Goal: Task Accomplishment & Management: Complete application form

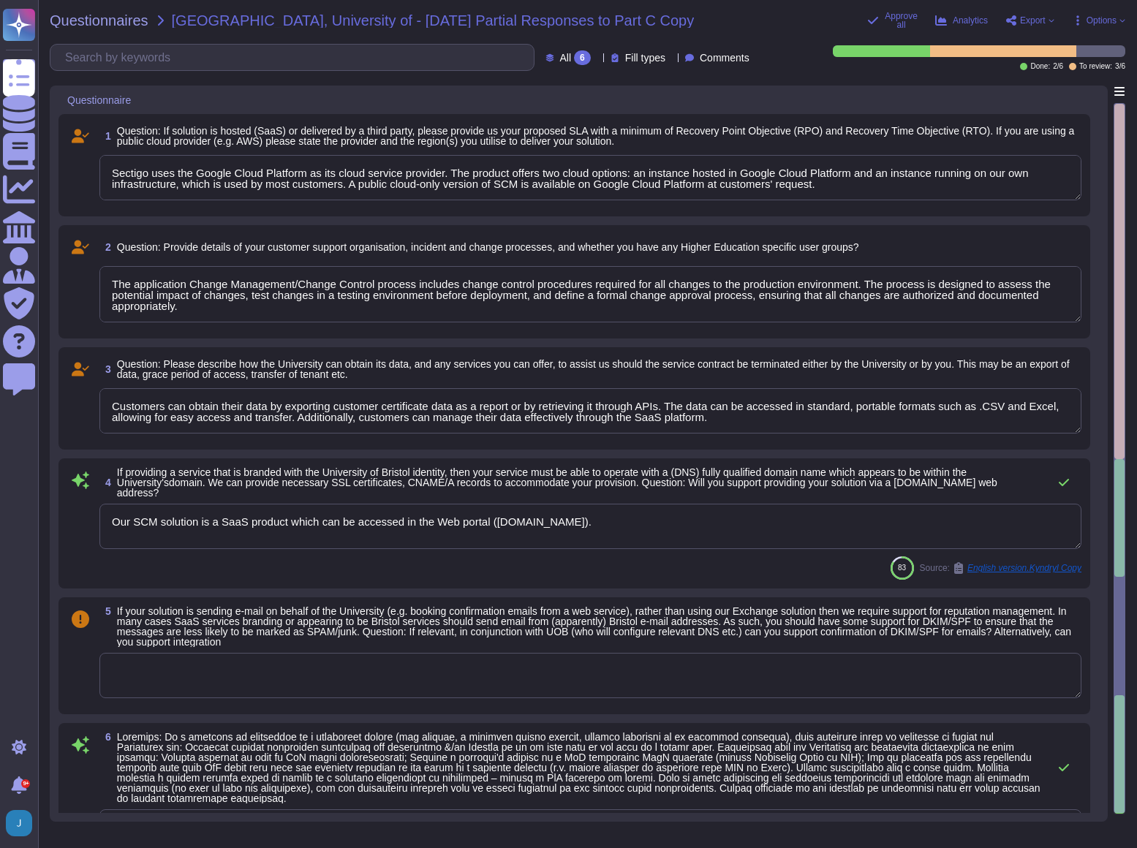
type textarea "Sectigo uses the Google Cloud Platform as its cloud service provider. The produ…"
type textarea "The application Change Management/Change Control process includes change contro…"
type textarea "Customers can obtain their data by exporting customer certificate data as a rep…"
type textarea "Our SCM solution is a SaaS product which can be accessed in the Web portal ([DO…"
type textarea "This information is located in Sectigo’s premier support addendum. Sectigo can …"
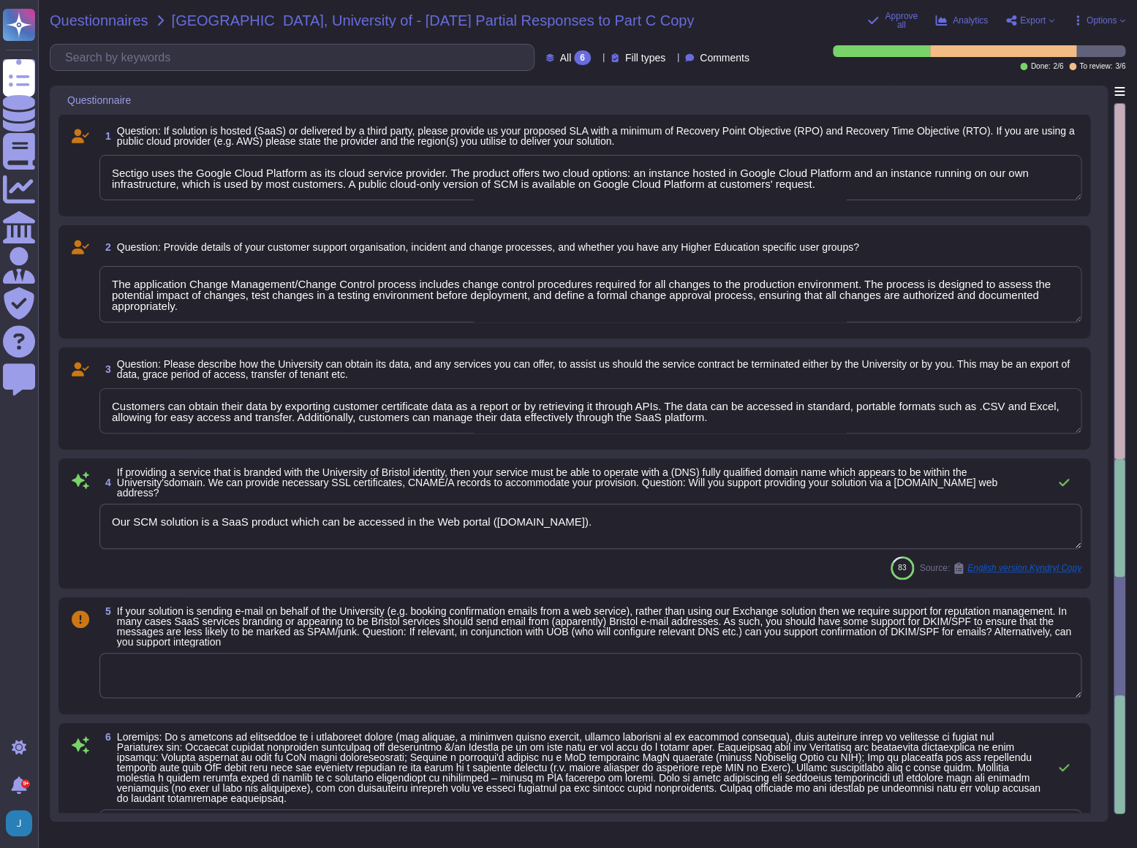
click at [70, 14] on span "Questionnaires" at bounding box center [99, 20] width 99 height 15
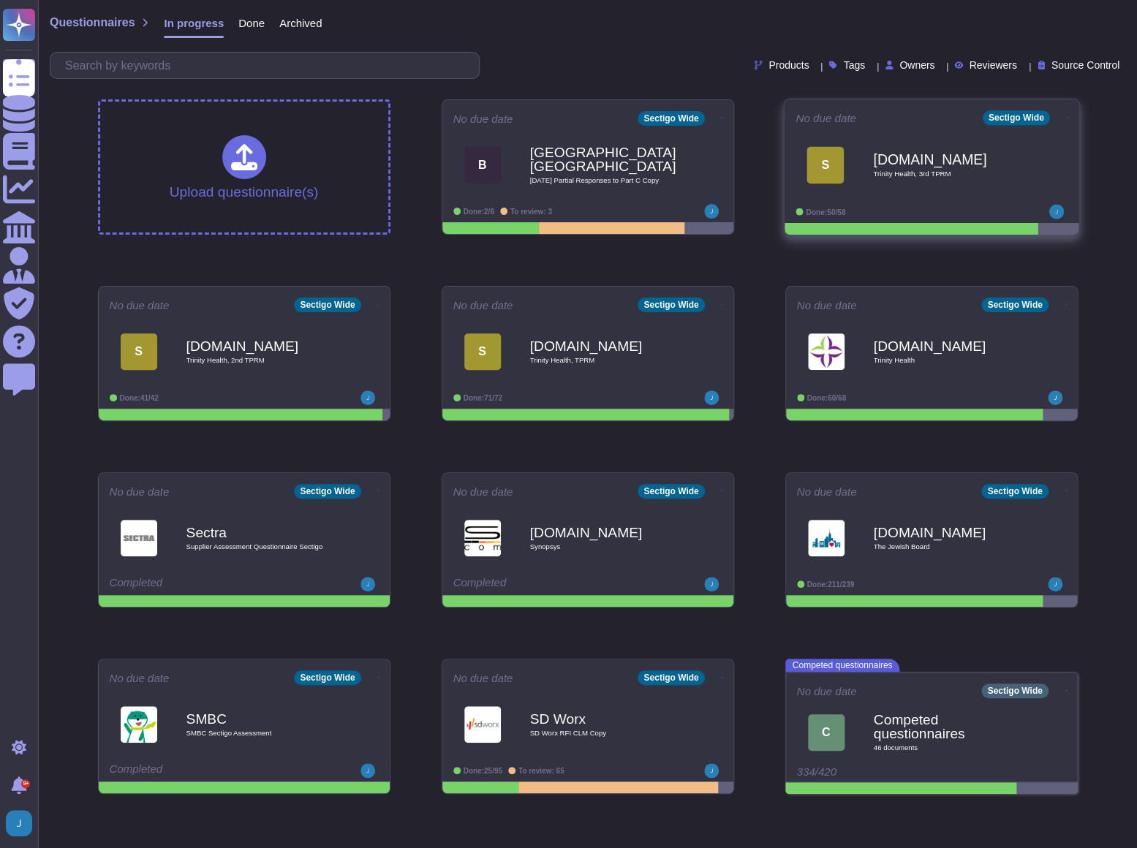
click at [911, 157] on b "[DOMAIN_NAME]" at bounding box center [947, 159] width 148 height 14
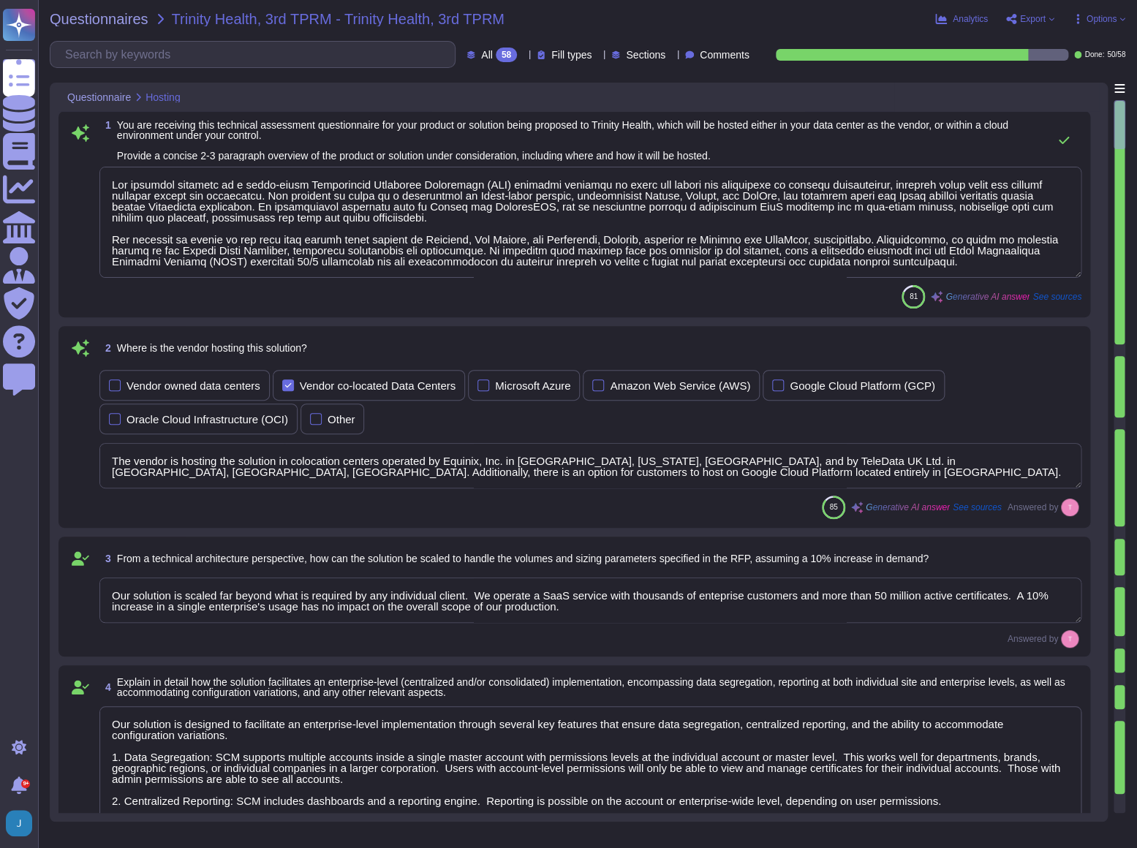
type textarea "Our proposed solution is a cloud-based Certificate Lifecycle Management (CLM) p…"
type textarea "The vendor is hosting the solution in colocation centers operated by Equinix, I…"
type textarea "Our solution is scaled far beyond what is required by any individual client. We…"
type textarea "Our solution is designed to facilitate an enterprise-level implementation throu…"
type textarea "SCM supports ACME, SCEP, and EST for certificate provisioning and deployment. A…"
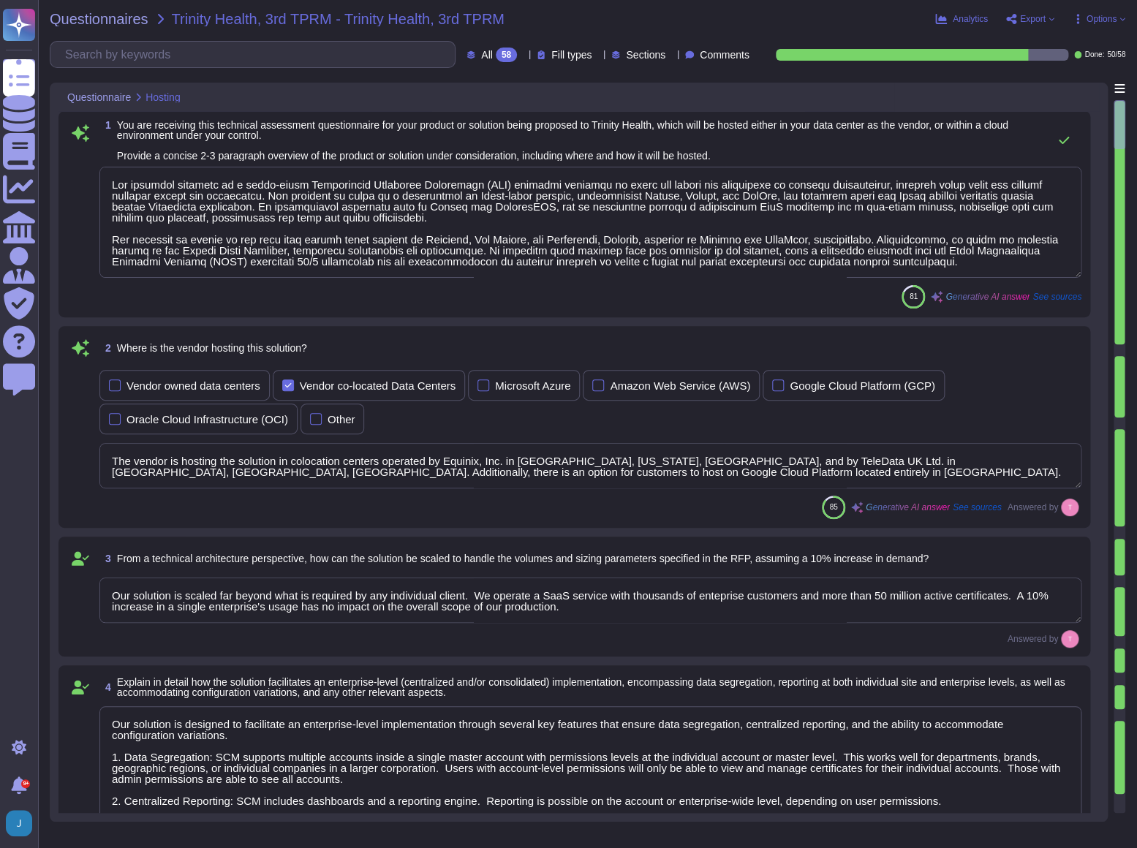
type textarea "No integration will be required for the services; however, certain integrations…"
click at [173, 53] on input "text" at bounding box center [256, 55] width 397 height 26
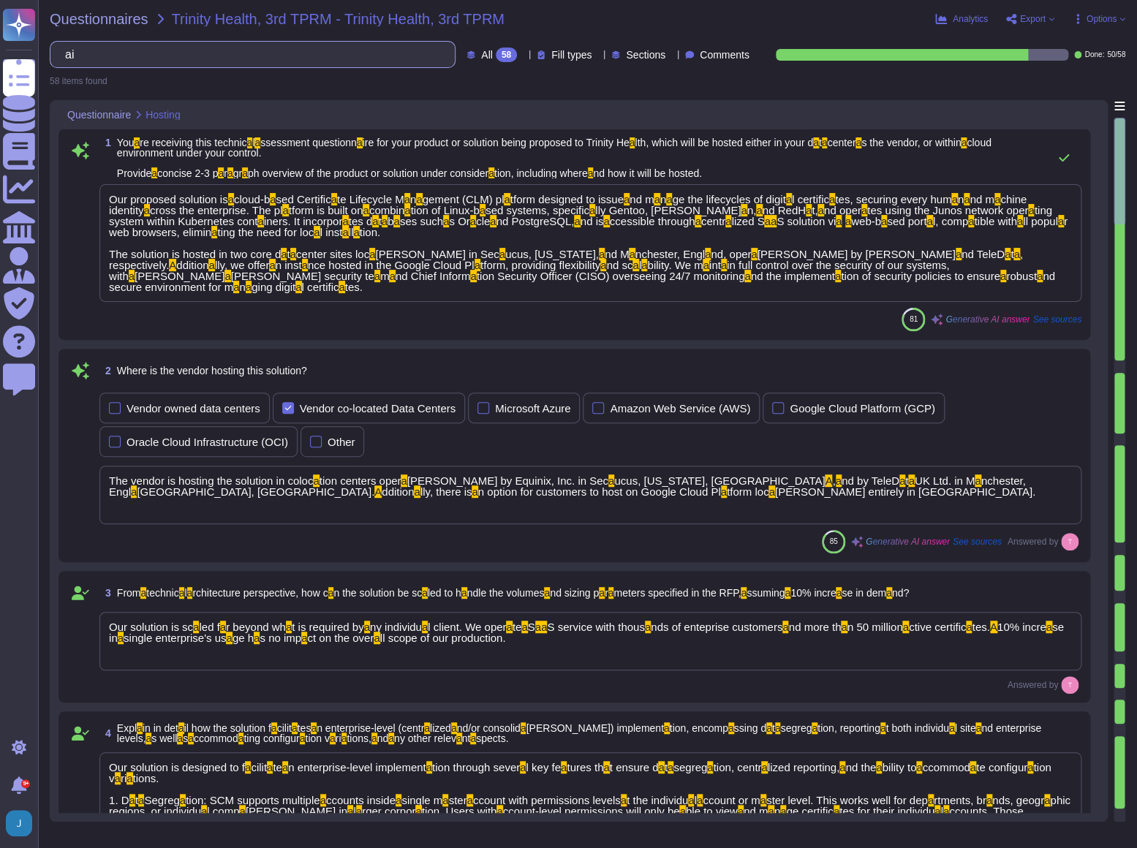
type input "a"
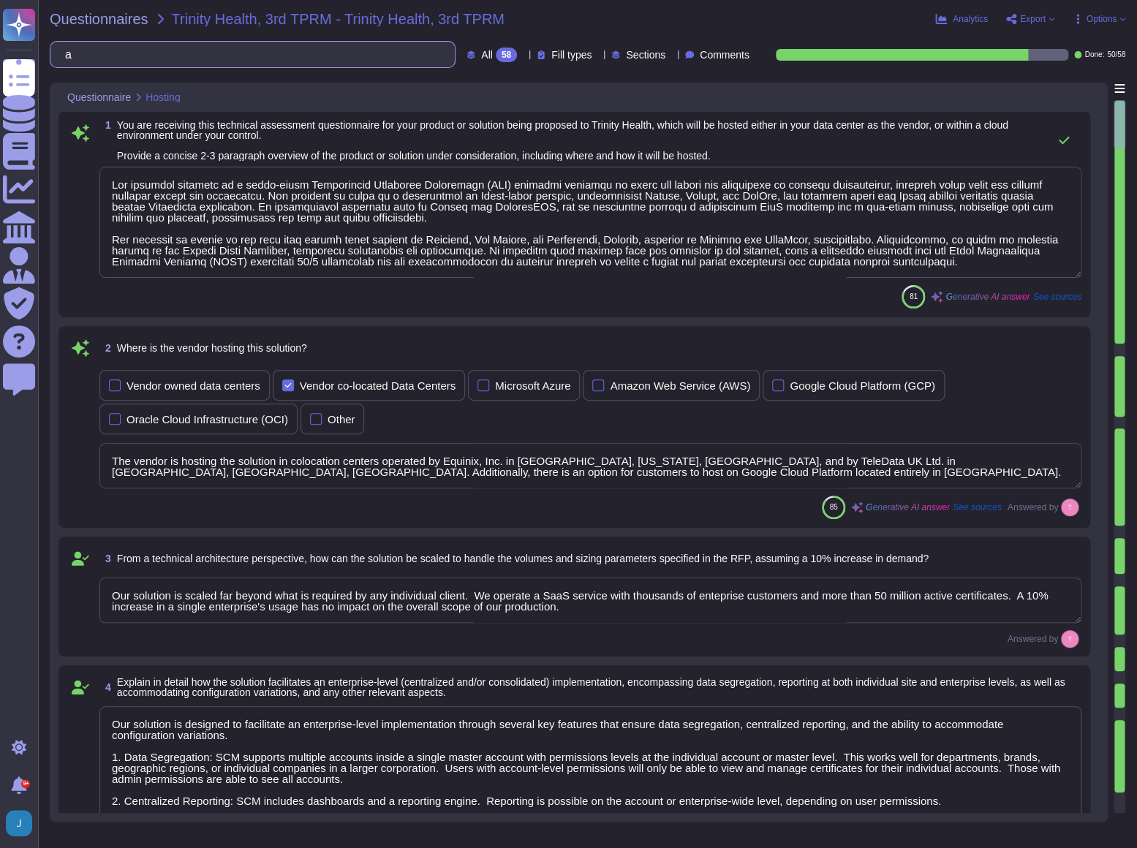
type textarea "Our proposed solution is a cloud-based Certificate Lifecycle Management (CLM) p…"
type textarea "The vendor is hosting the solution in colocation centers operated by Equinix, I…"
type textarea "Our solution is scaled far beyond what is required by any individual client. We…"
type textarea "Our solution is designed to facilitate an enterprise-level implementation throu…"
type textarea "SCM supports ACME, SCEP, and EST for certificate provisioning and deployment. A…"
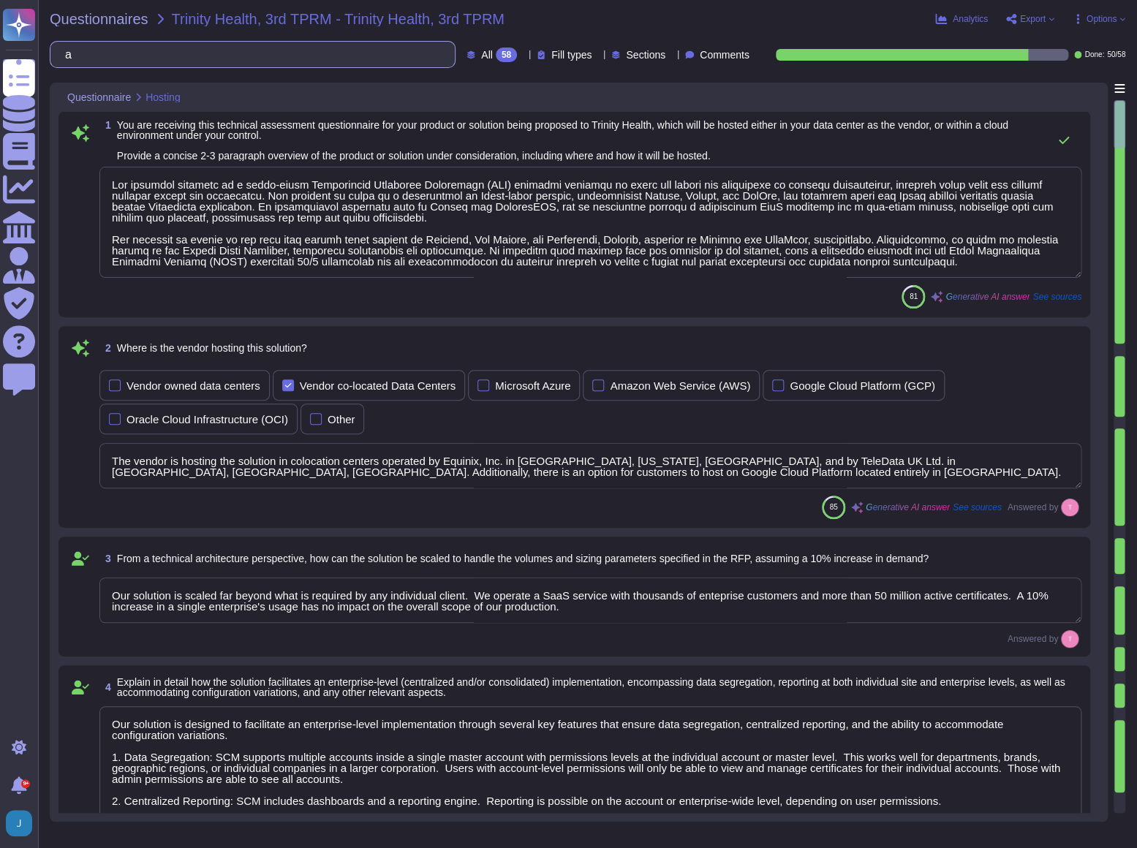
type textarea "No integration will be required for the services; however, certain integrations…"
type textarea "Our proposed solution is a cloud-based Certificate Lifecycle Management (CLM) p…"
type textarea "The vendor is hosting the solution in colocation centers operated by Equinix, I…"
type textarea "Our solution is scaled far beyond what is required by any individual client. We…"
type textarea "Our solution is designed to facilitate an enterprise-level implementation throu…"
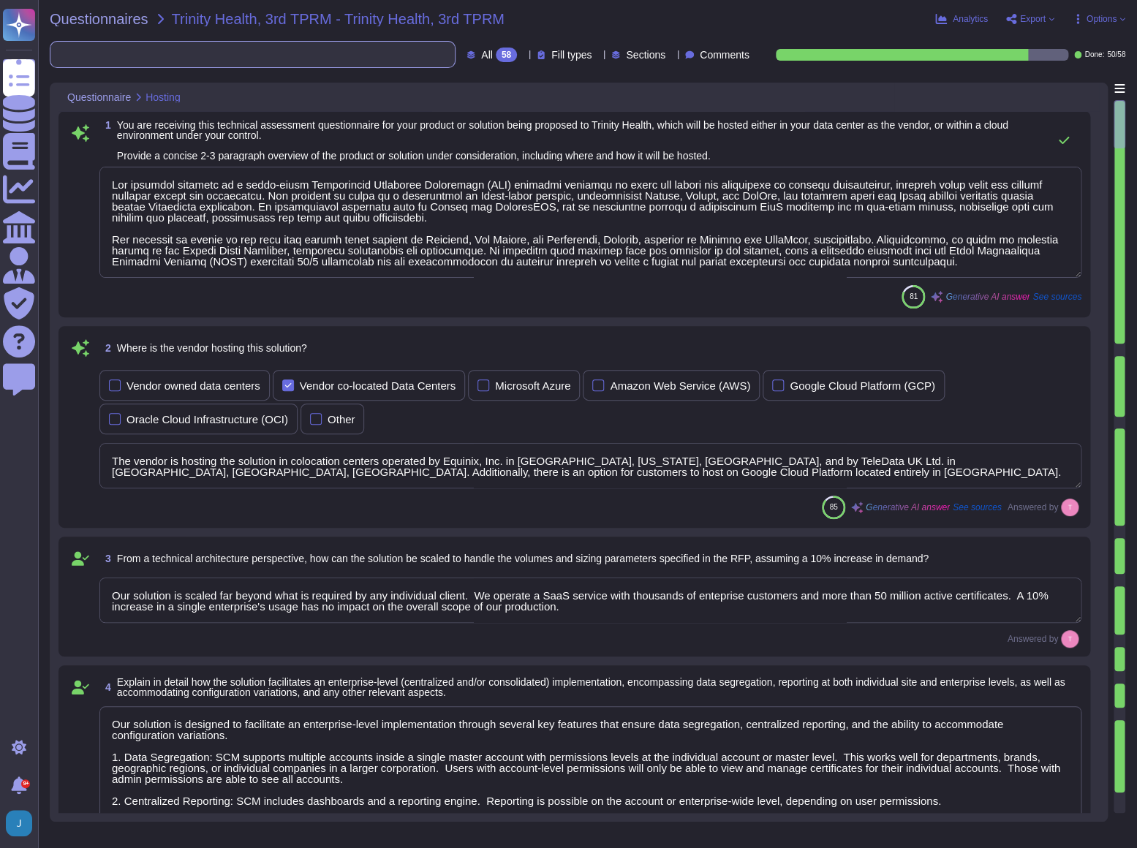
type textarea "SCM supports ACME, SCEP, and EST for certificate provisioning and deployment. A…"
type textarea "No integration will be required for the services; however, certain integrations…"
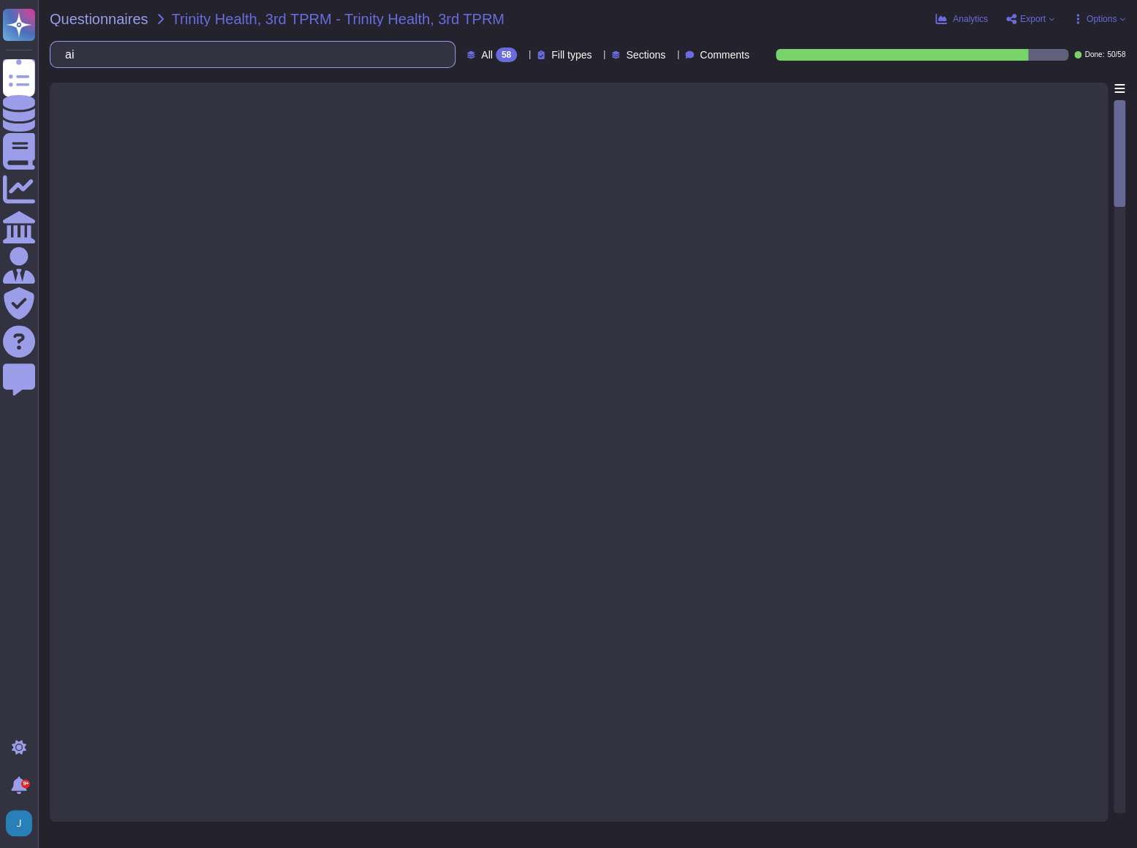
click at [137, 65] on input "ai" at bounding box center [249, 55] width 382 height 26
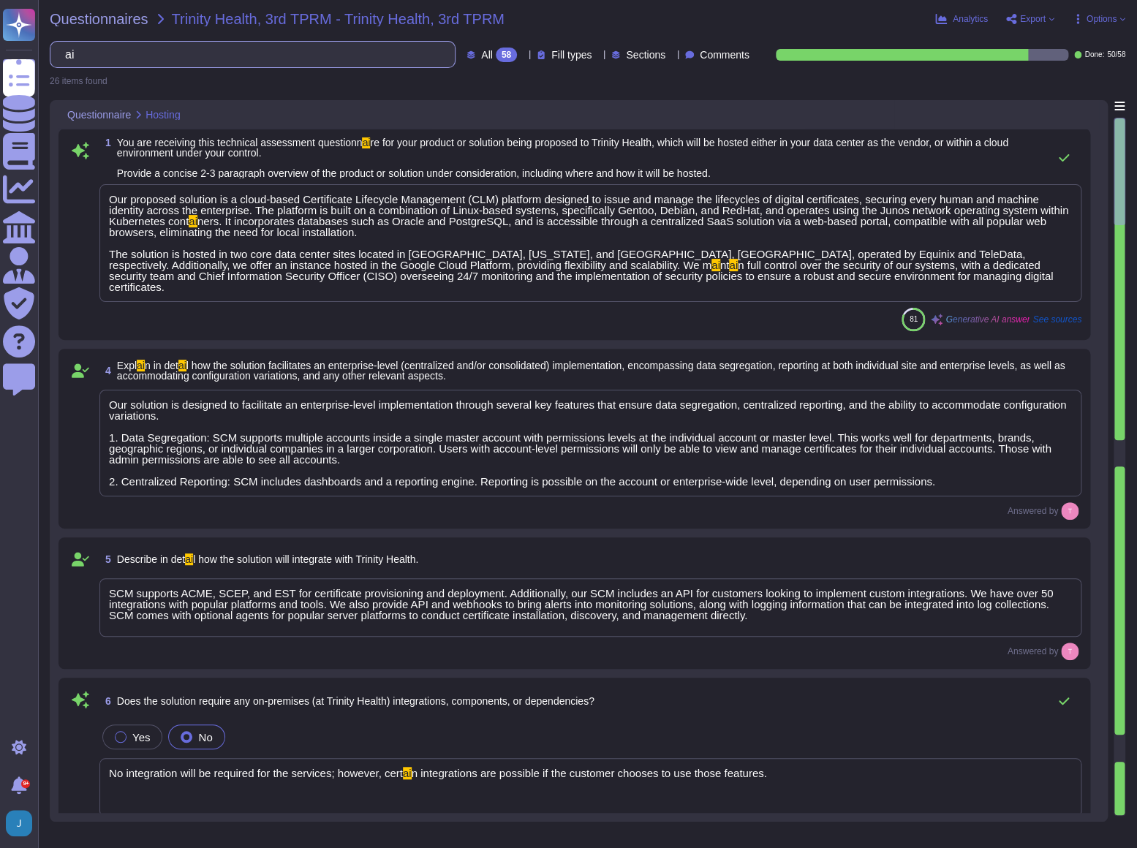
type input "a"
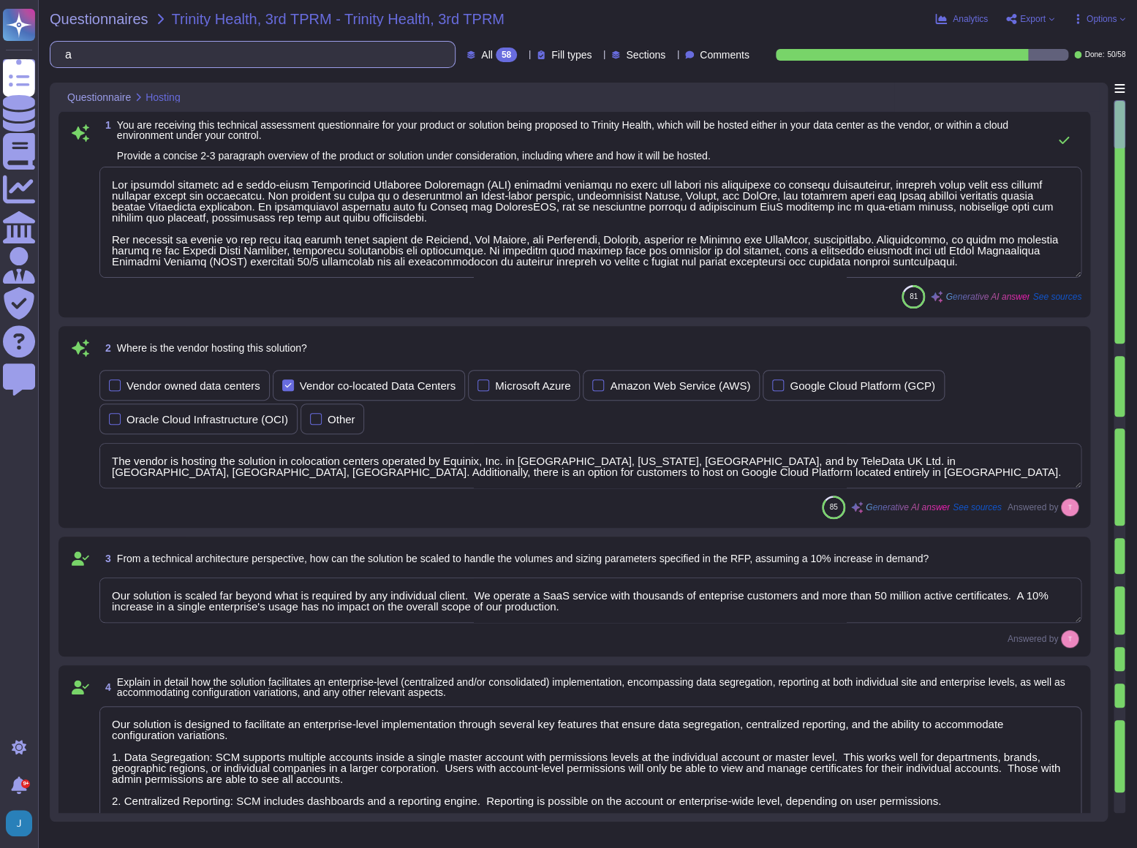
type textarea "Our proposed solution is a cloud-based Certificate Lifecycle Management (CLM) p…"
type textarea "The vendor is hosting the solution in colocation centers operated by Equinix, I…"
type textarea "Our solution is scaled far beyond what is required by any individual client. We…"
type textarea "Our solution is designed to facilitate an enterprise-level implementation throu…"
type textarea "SCM supports ACME, SCEP, and EST for certificate provisioning and deployment. A…"
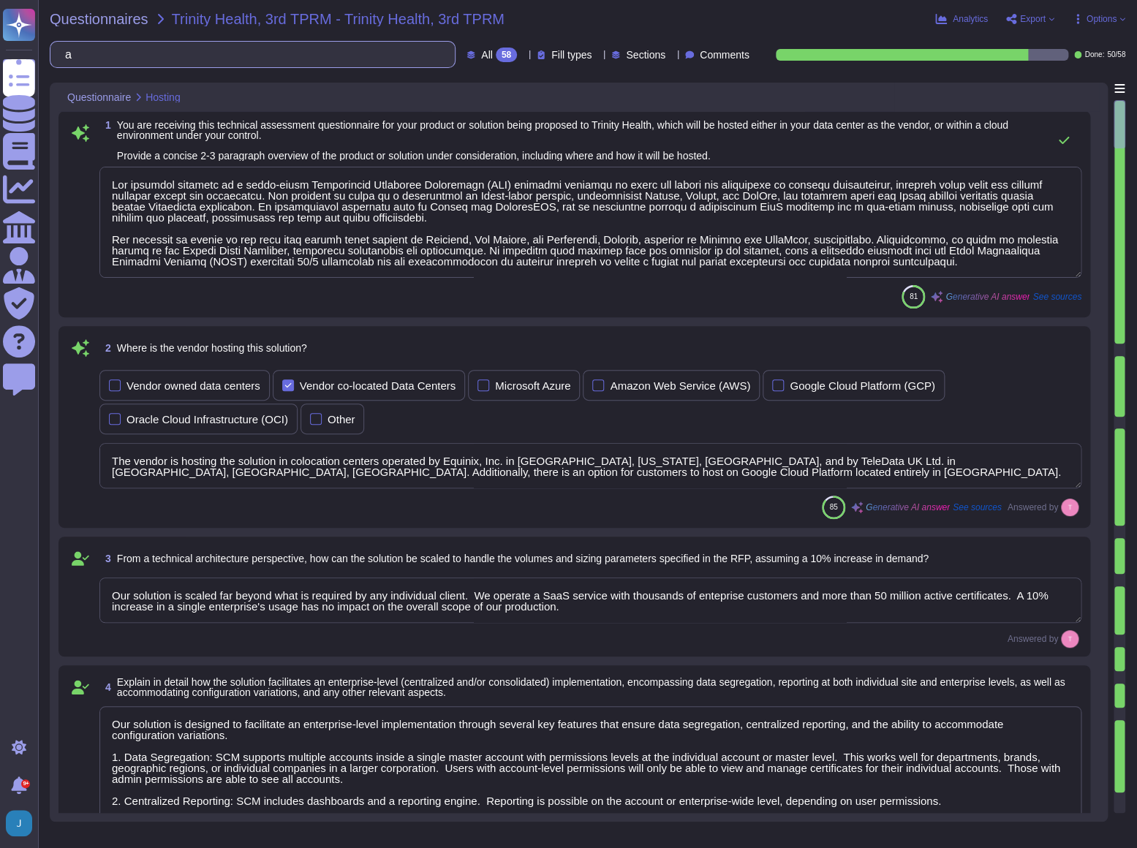
type textarea "No integration will be required for the services; however, certain integrations…"
click at [110, 19] on span "Questionnaires" at bounding box center [99, 19] width 99 height 15
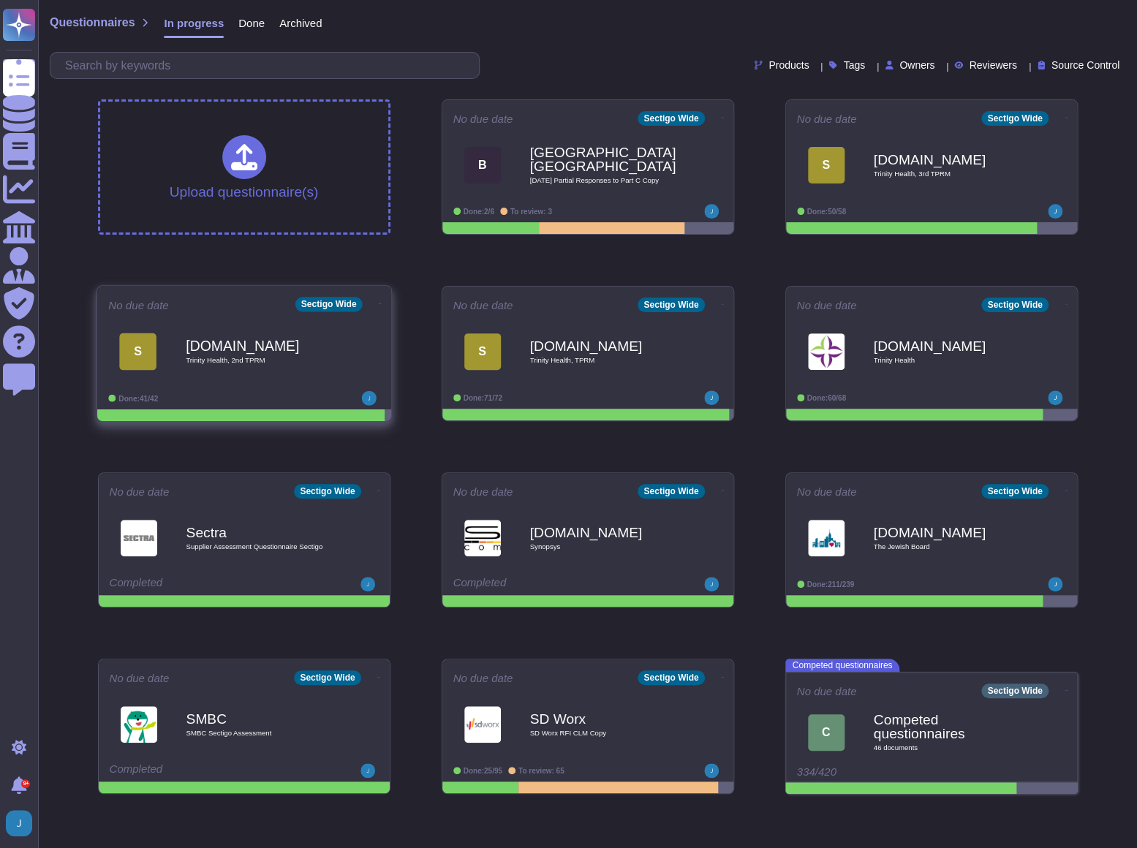
click at [237, 373] on div "[DOMAIN_NAME] Trinity Health, 2nd TPRM" at bounding box center [260, 351] width 148 height 59
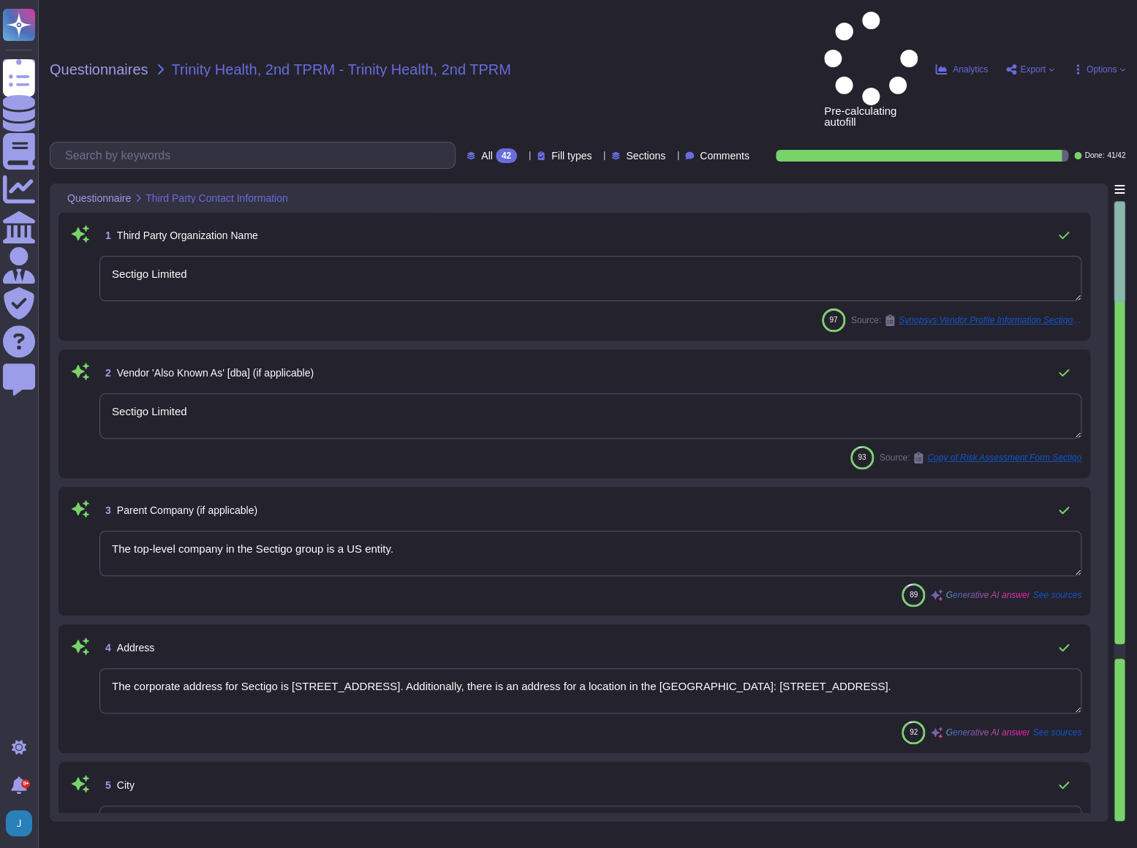
type textarea "Sectigo Limited"
type textarea "The top-level company in the Sectigo group is a US entity."
type textarea "The corporate address for Sectigo is [STREET_ADDRESS]. Additionally, there is a…"
type textarea "Scottsdale"
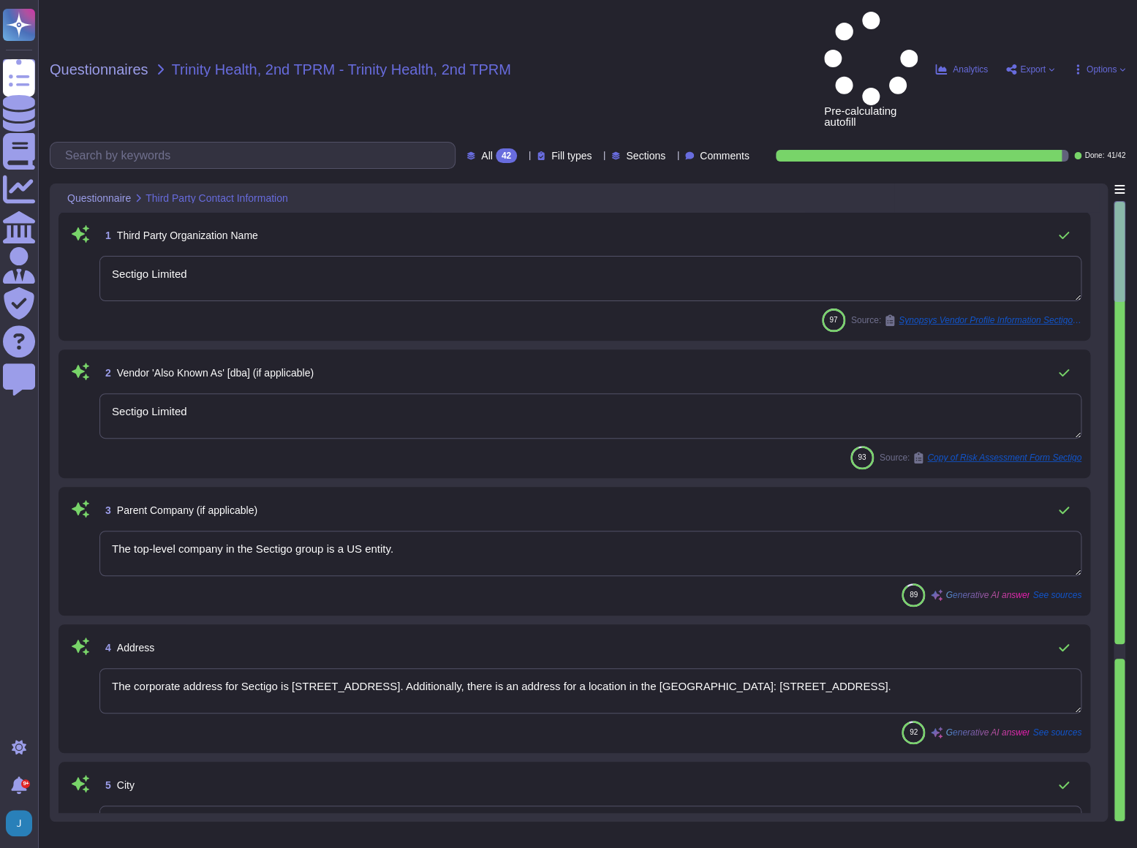
type textarea "[US_STATE] ([GEOGRAPHIC_DATA])"
type textarea "The postal code is 85260."
type textarea "[GEOGRAPHIC_DATA]"
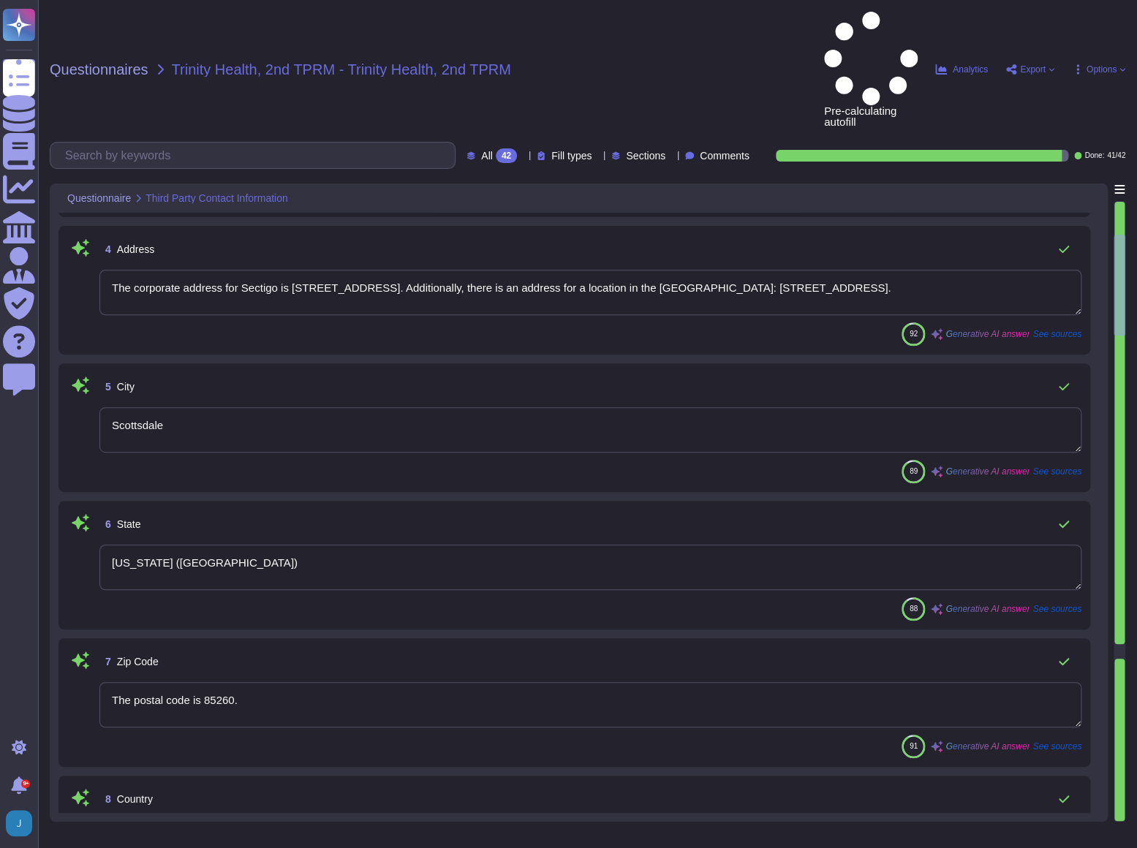
type textarea "[DOMAIN_NAME]"
type textarea "The company currently has over 500 employees."
type textarea "We have a sufficient number of full-time information security personnel oversee…"
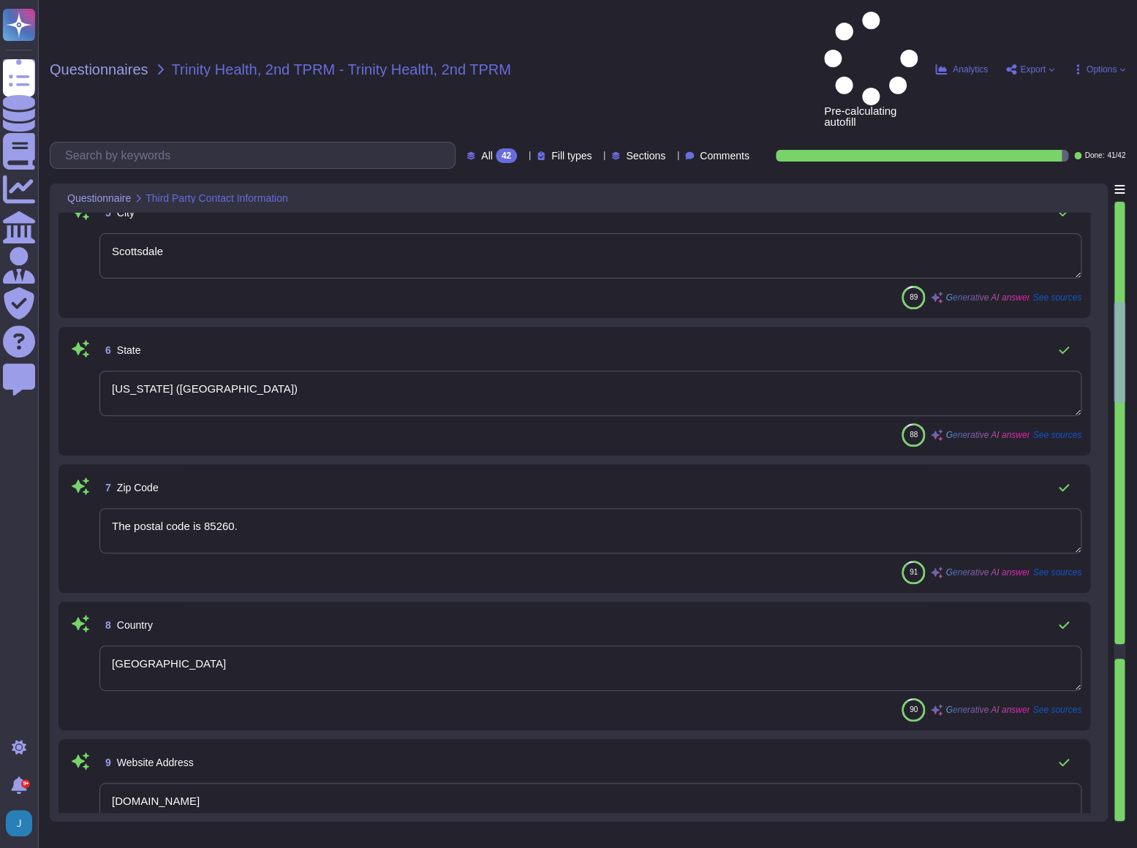
type textarea "[PERSON_NAME] - CCO"
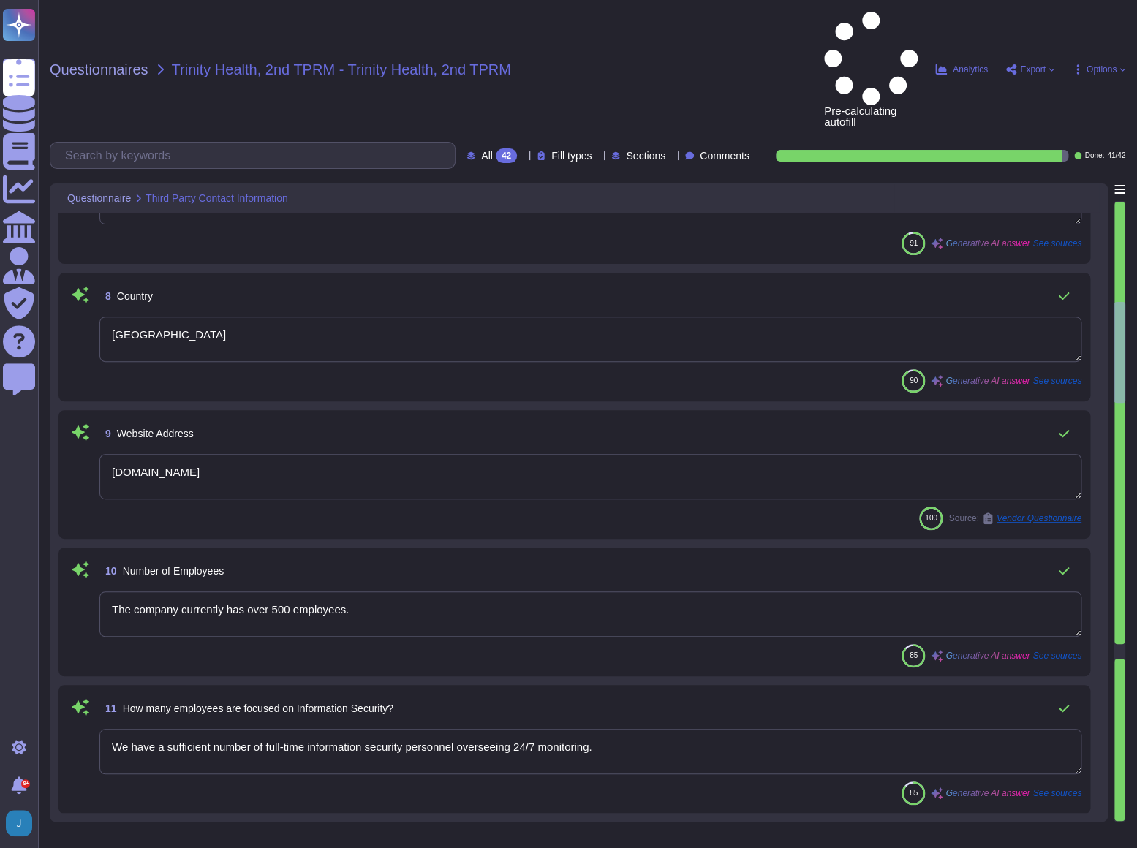
type textarea "Enterprise Sales Manager"
type textarea "Your enterprise representative will provide these details."
type textarea "The primary contact phone number for Sectigo is [PHONE_NUMBER]."
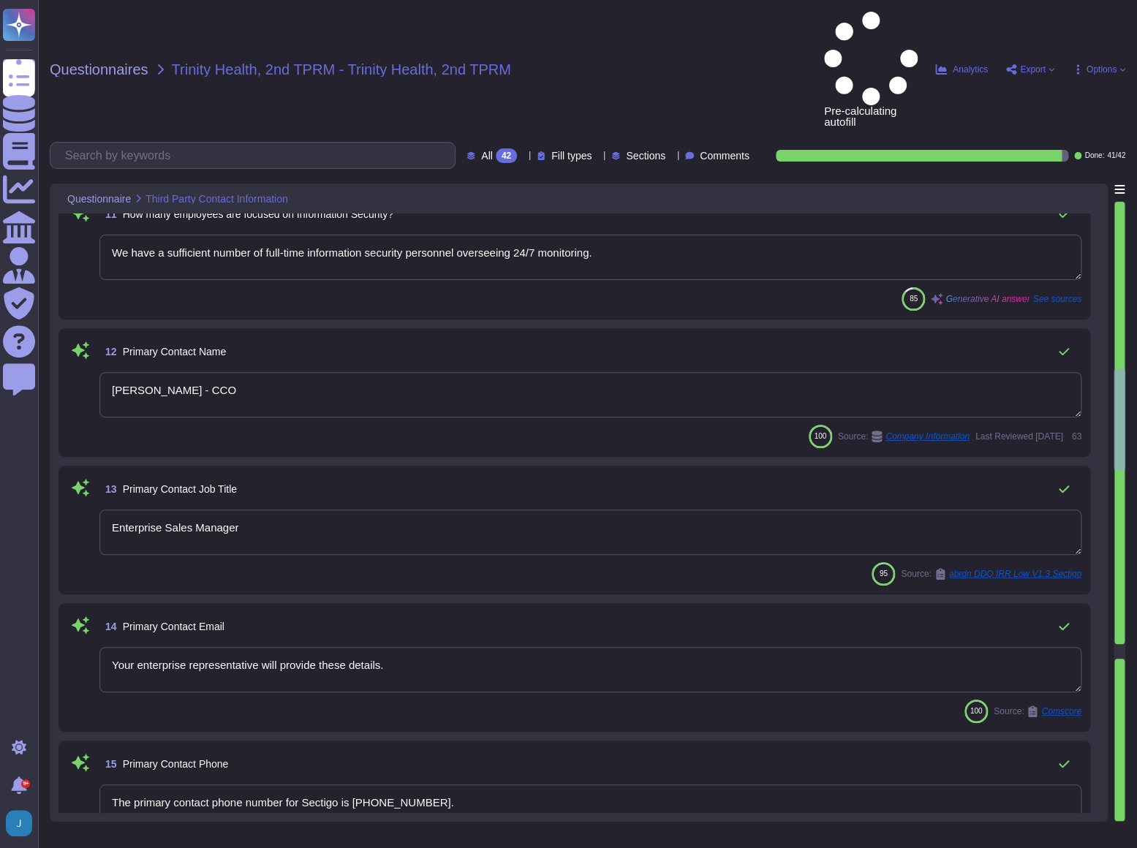
type textarea "The Security Contact Name is [PERSON_NAME], who is the Chief Information Securi…"
type textarea "The security contact job title is the Chief Information Security Officer (CISO)."
type textarea "The security contact email is [EMAIL_ADDRESS][DOMAIN_NAME]."
type textarea "The contact telephone number for Sectigo is [PHONE_NUMBER]. For support, you ca…"
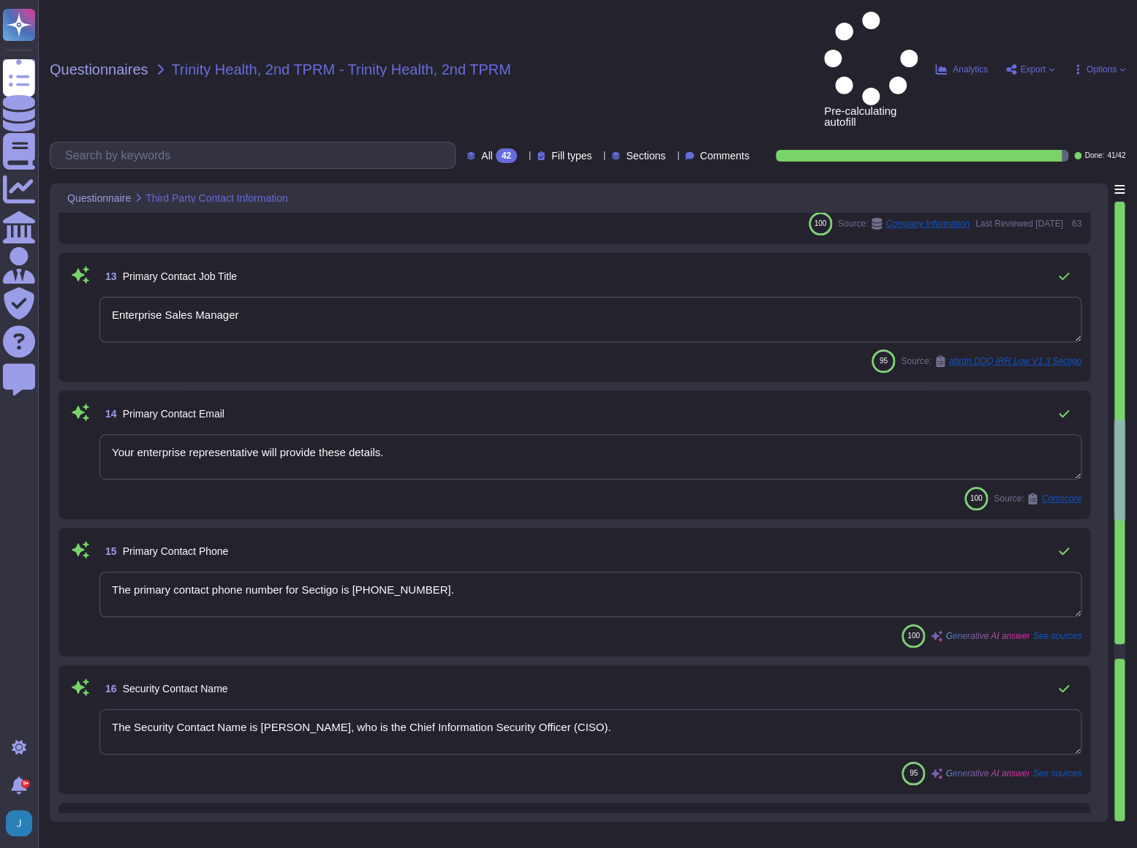
type textarea "The industry category of the product/service is Software as a Service (SaaS), s…"
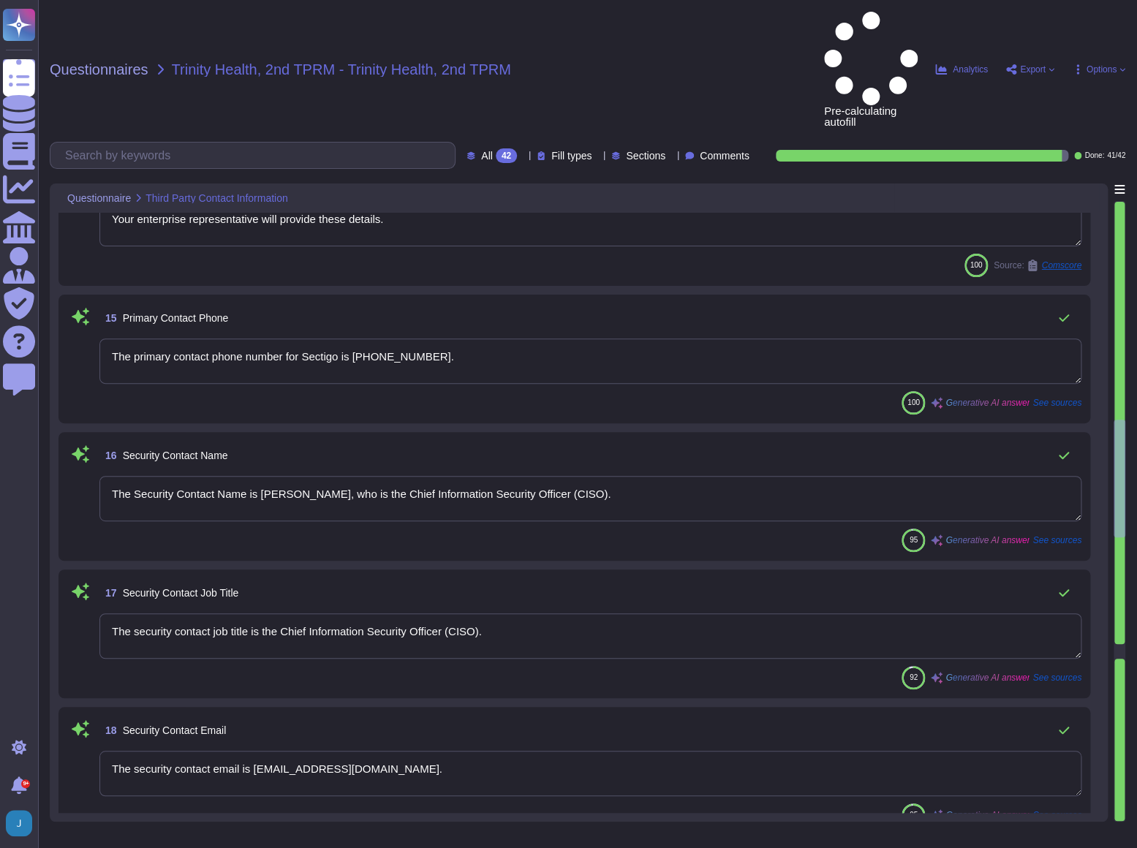
type textarea "No, we do not qualify as a Covered Entity as defined in HIPAA. Our product does…"
type textarea "The name of the application and/or service being provided is "Sectigo Certifica…"
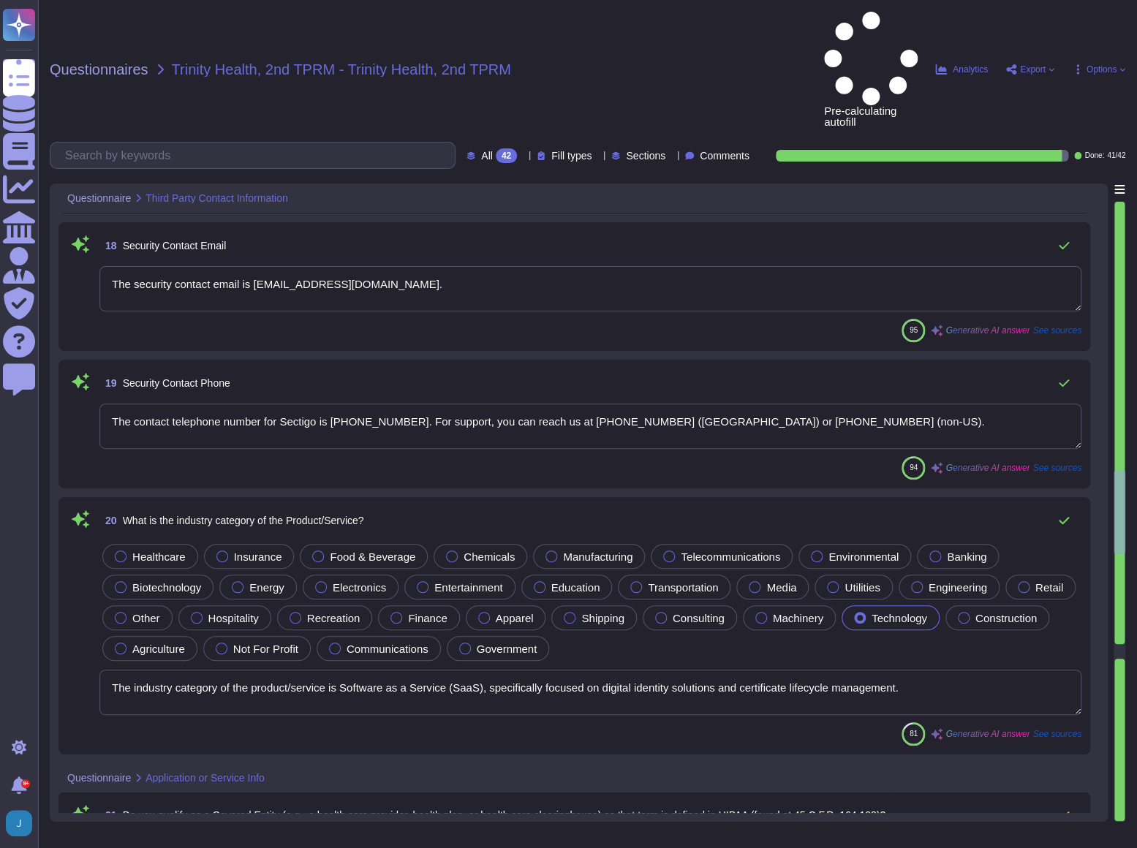
type textarea "The application is a Software as a Service (SaaS) portal, specifically the Sect…"
type textarea "The type of solution provided is Software as a Service (SaaS). Specifically, it…"
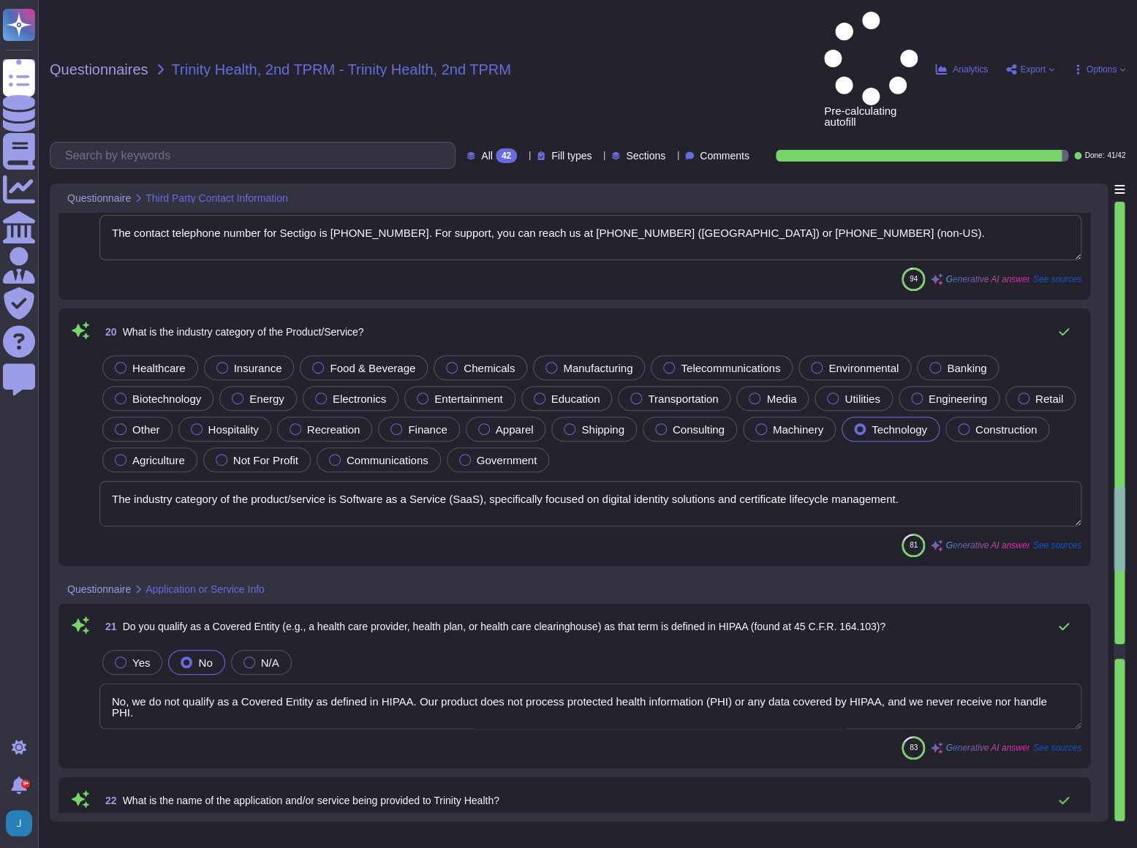
scroll to position [2658, 0]
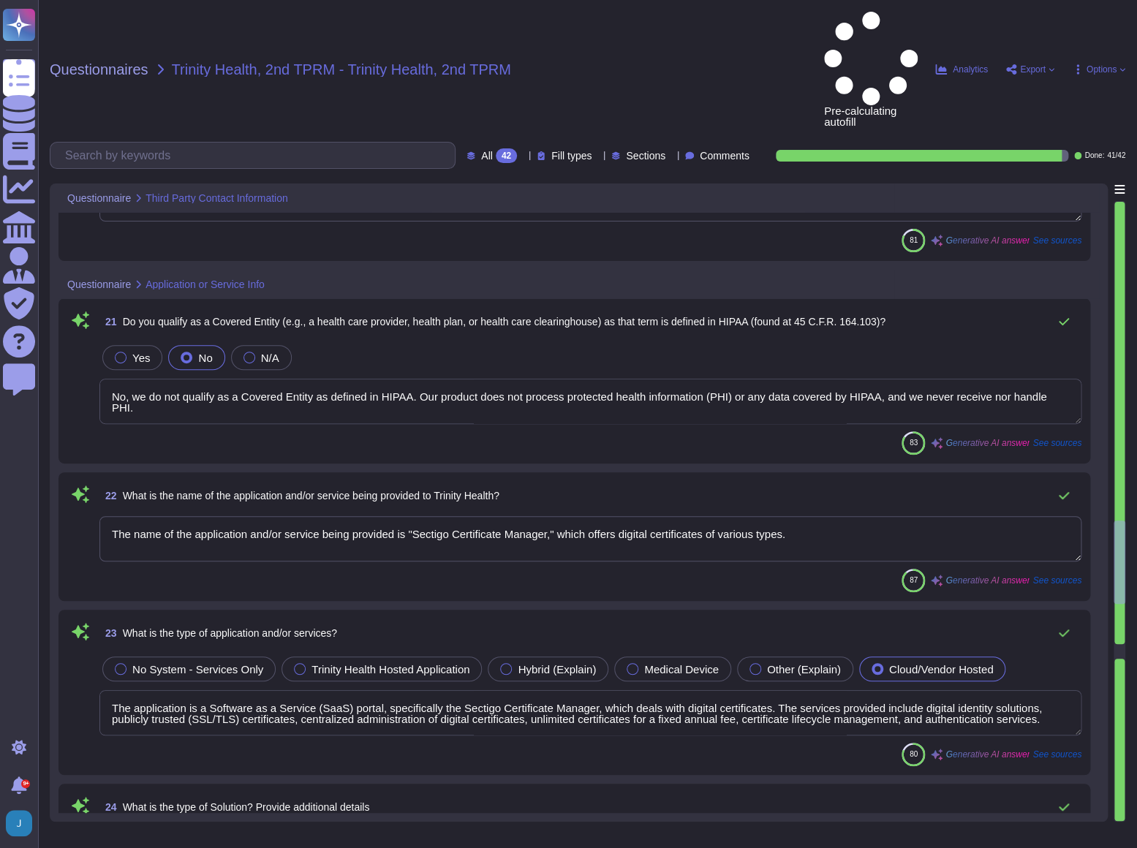
type textarea "Yes, the application and services are available from the Internet. They are off…"
type textarea "The types of data stored include: - Customer-provided employee names - Customer…"
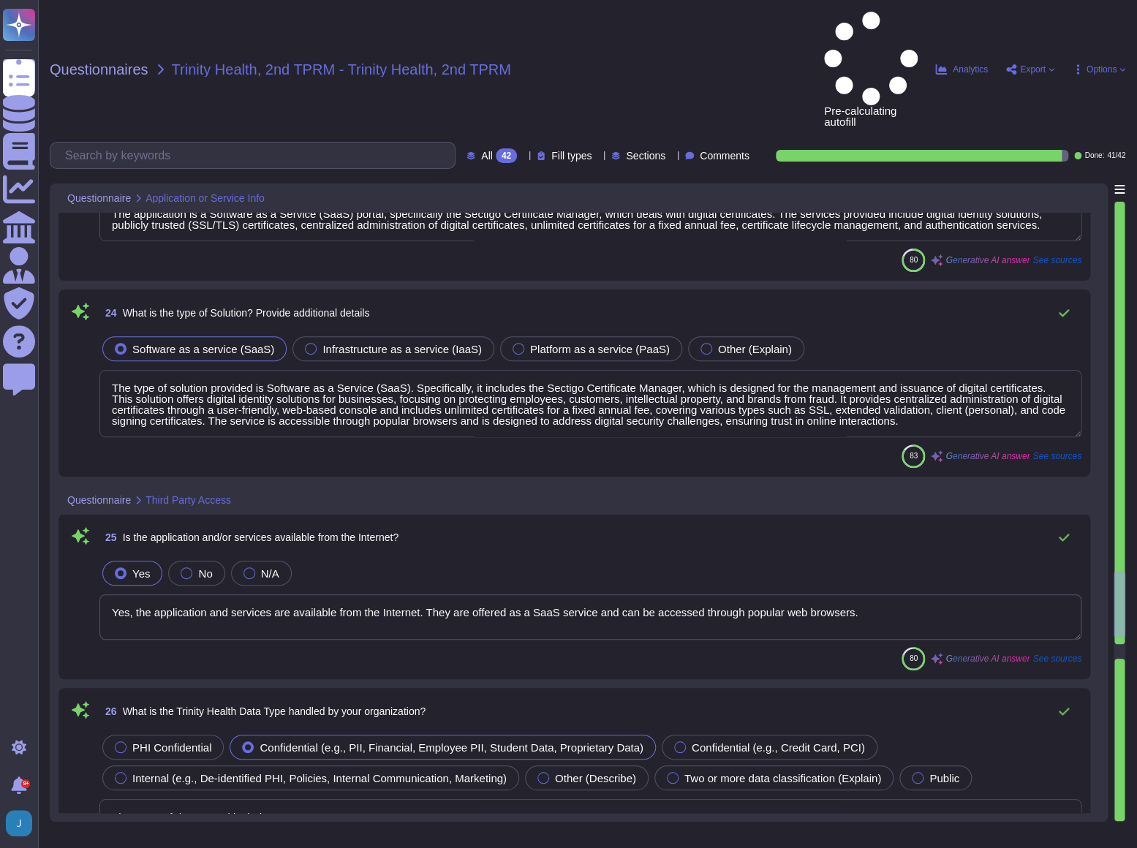
type textarea "Yes. We will store limited PII, specifically company email addresses for users …"
type textarea "Data is stored in our own infrastructure in our synched, redundant data centers…"
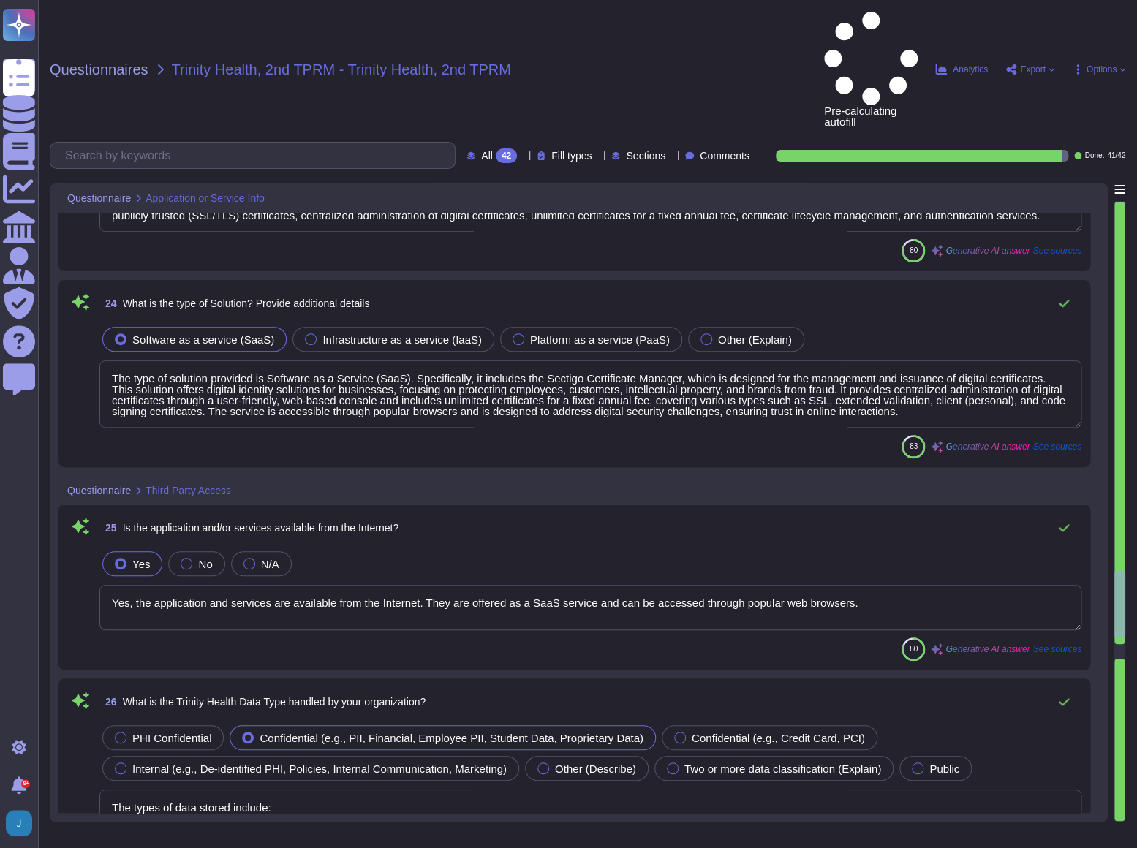
type textarea "The procedures accompanying should be determined into 3 key stages of a user’s …"
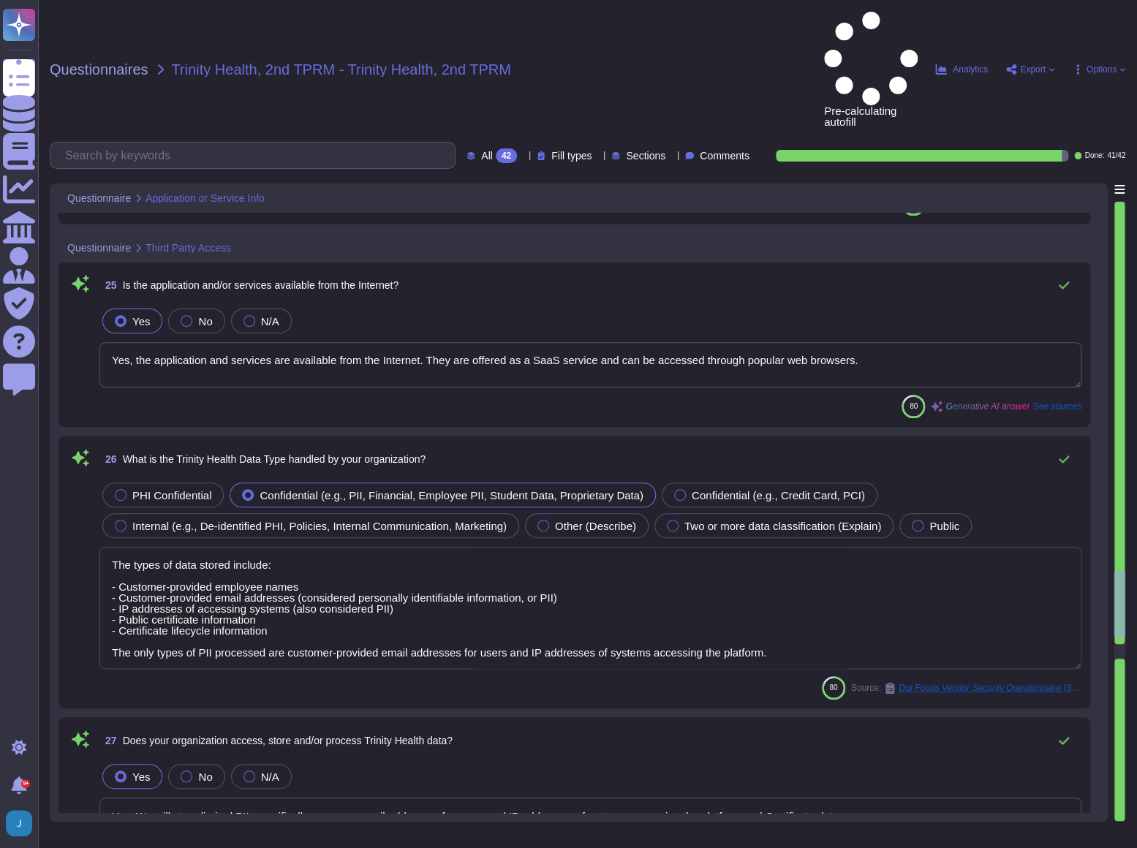
scroll to position [3589, 0]
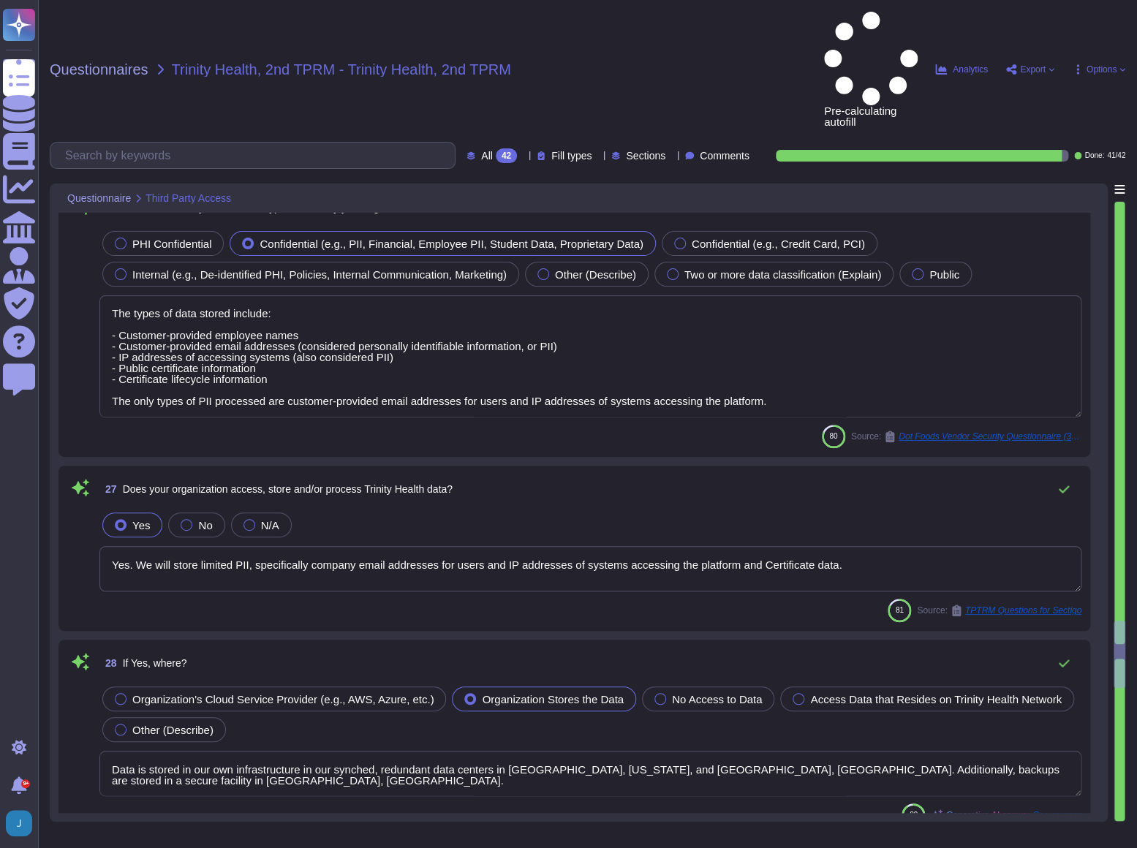
type textarea "Data is exchanged using the following methods: 1. HTTPS 2. API+HTTPS 3. SFTP 4.…"
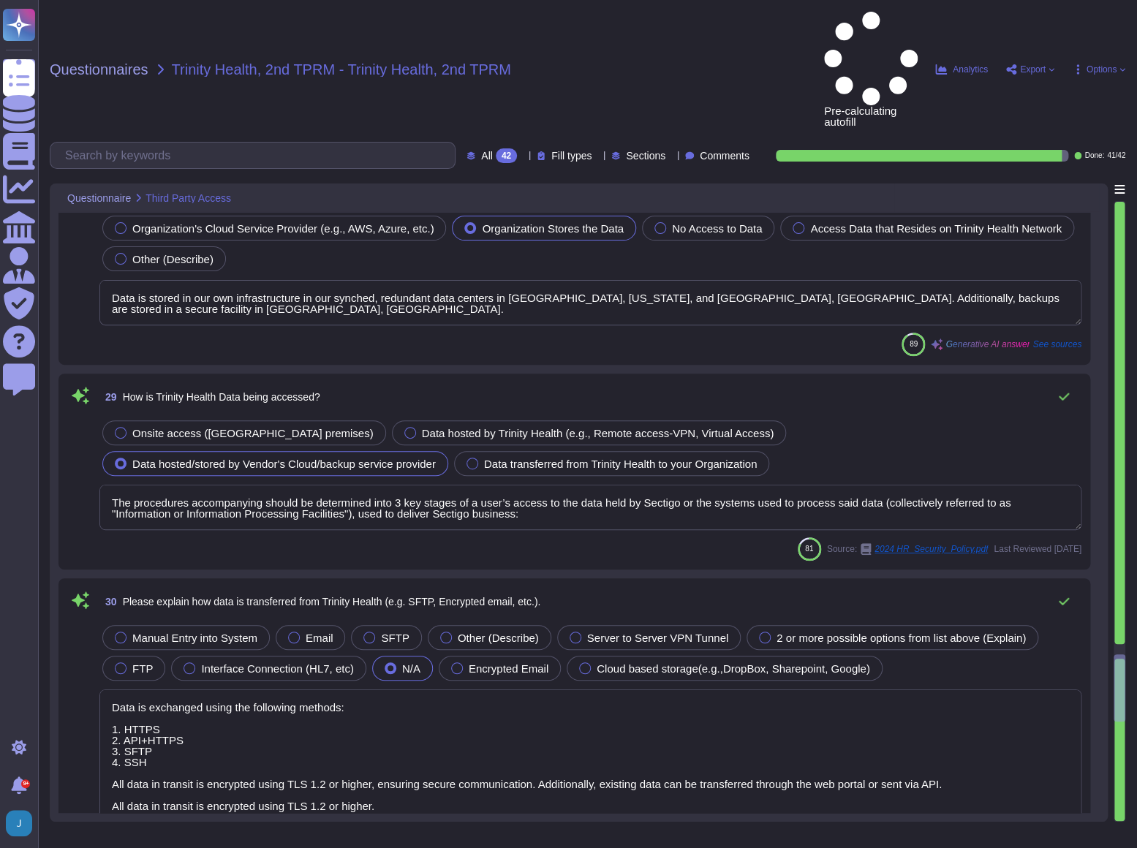
type textarea "No, we do not use subcontractors for this service. Sectigo does not contract or…"
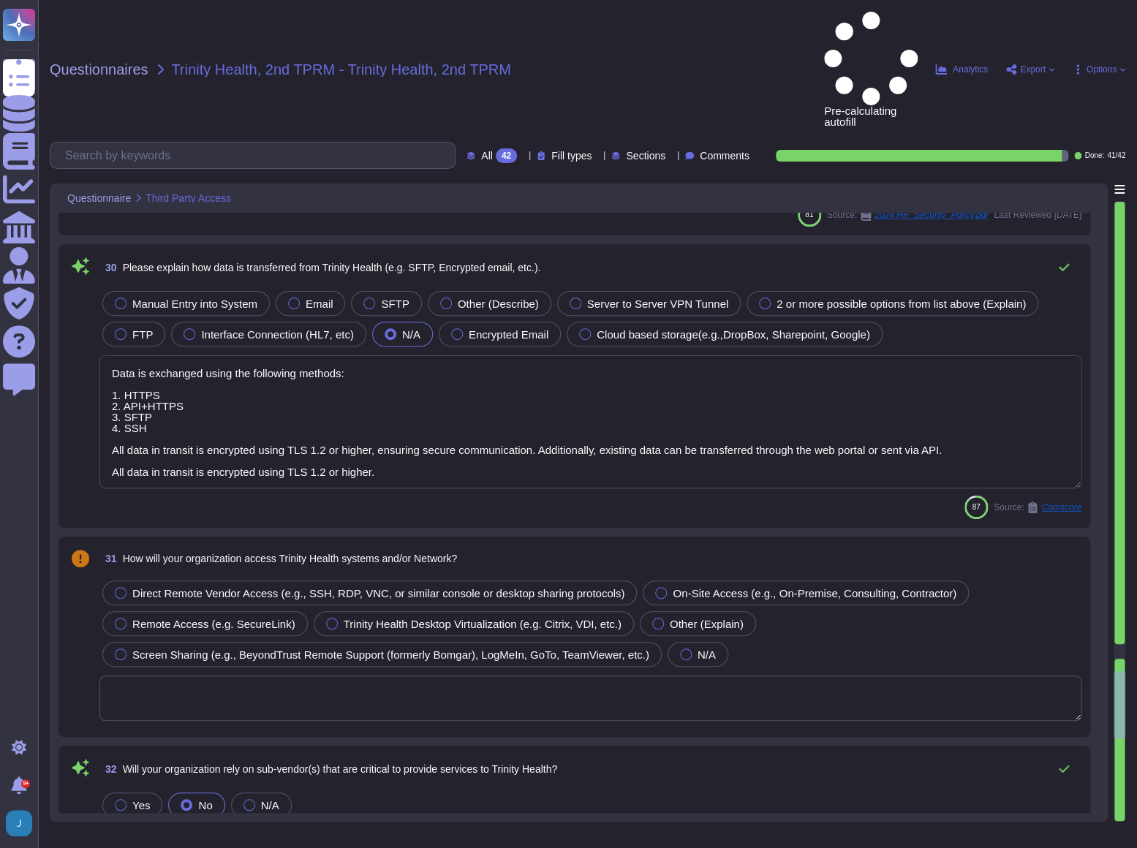
scroll to position [4387, 0]
type textarea "Yes, our organization undergoes annual audits conducted by independent third-pa…"
type textarea "We offer the following types of certificates: 1. Organization Validation Certif…"
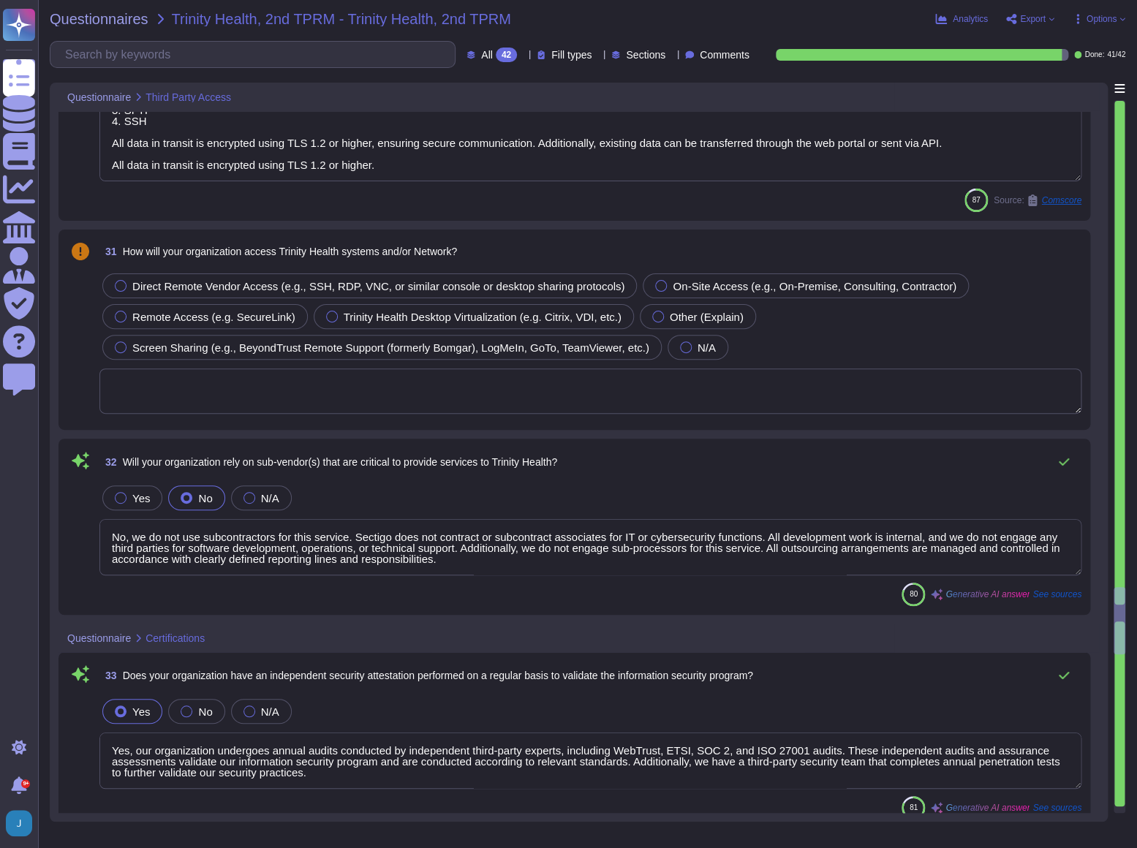
type textarea "Yes, our independent security attestations and certifications, including SOC 2,…"
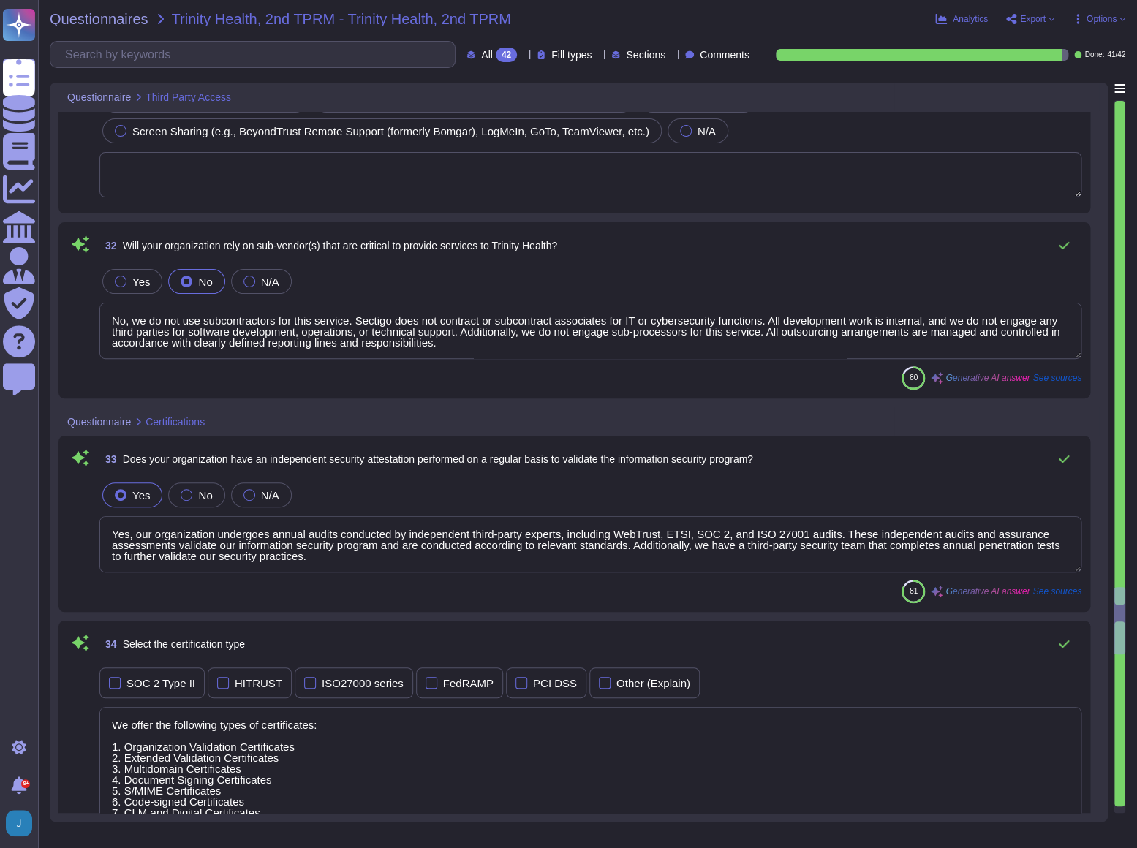
scroll to position [4785, 0]
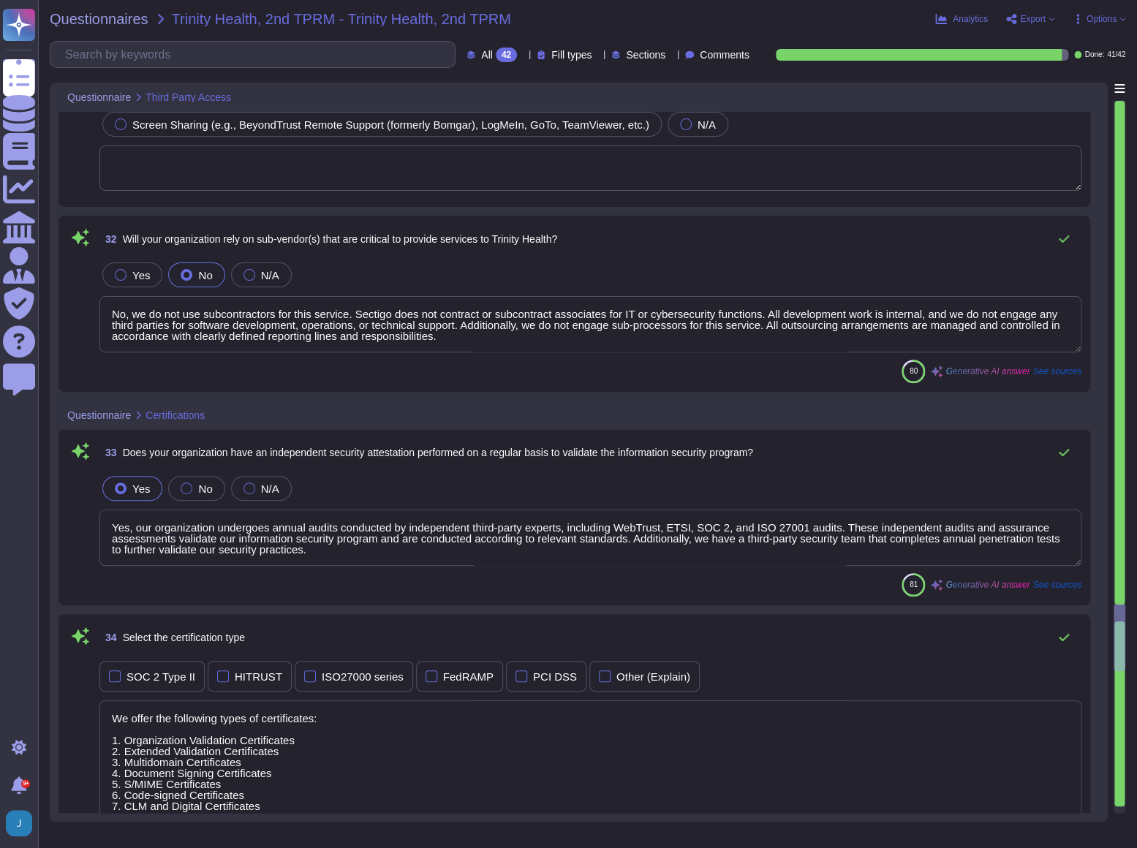
type textarea "Yes, we can provide a copy of our latest SOC 2 Type 2 audit report under a sign…"
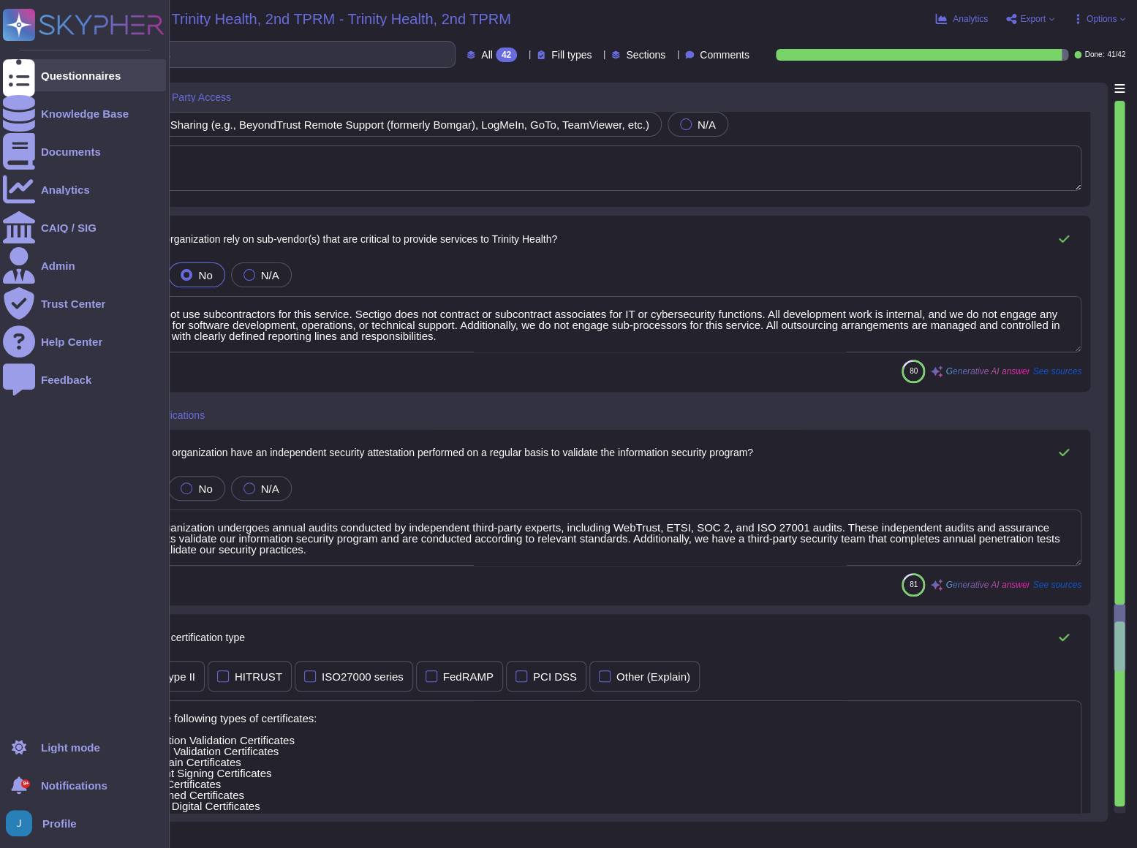
click at [93, 72] on div "Questionnaires" at bounding box center [81, 75] width 80 height 11
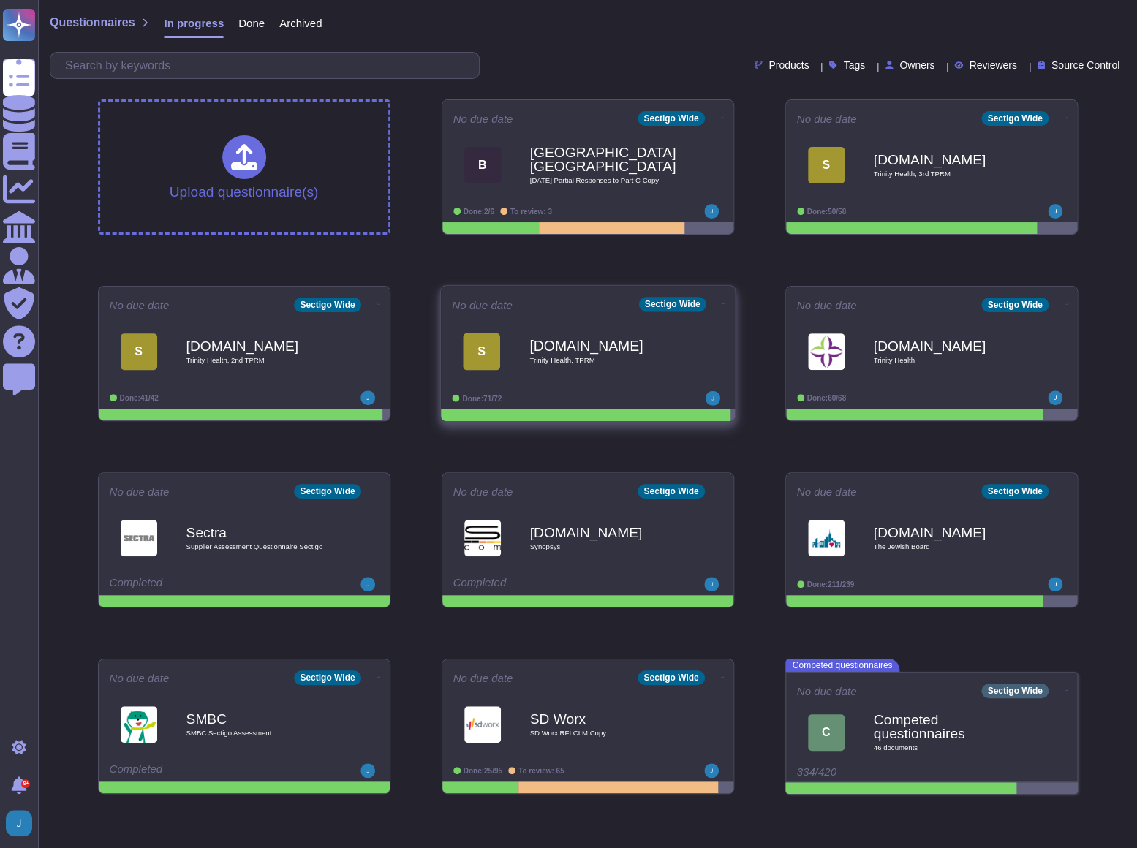
click at [610, 349] on b "[DOMAIN_NAME]" at bounding box center [603, 345] width 148 height 14
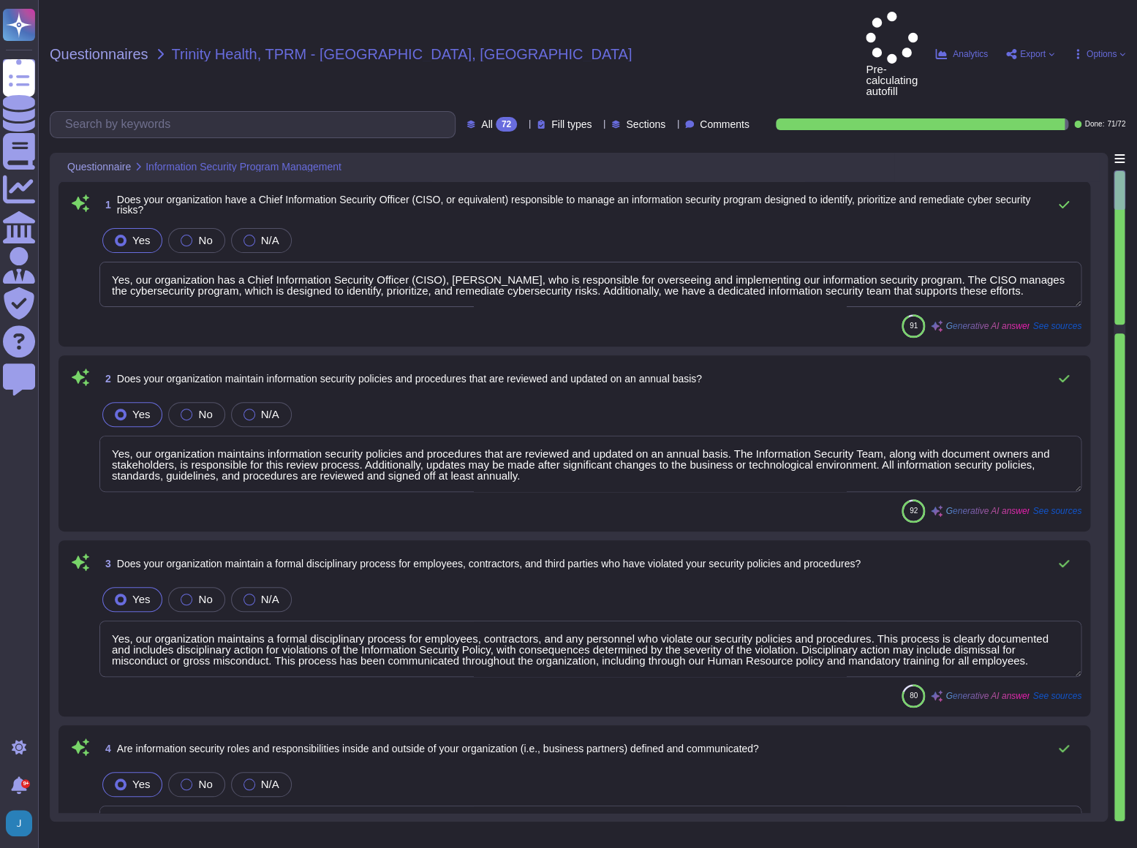
type textarea "Yes, our organization has a Chief Information Security Officer (CISO), [PERSON_…"
type textarea "Yes, our organization maintains information security policies and procedures th…"
type textarea "Yes, our organization maintains a formal disciplinary process for employees, co…"
type textarea "Yes, information security roles and responsibilities are defined and documented…"
type textarea "Yes, our organization has a formal risk management process in place that includ…"
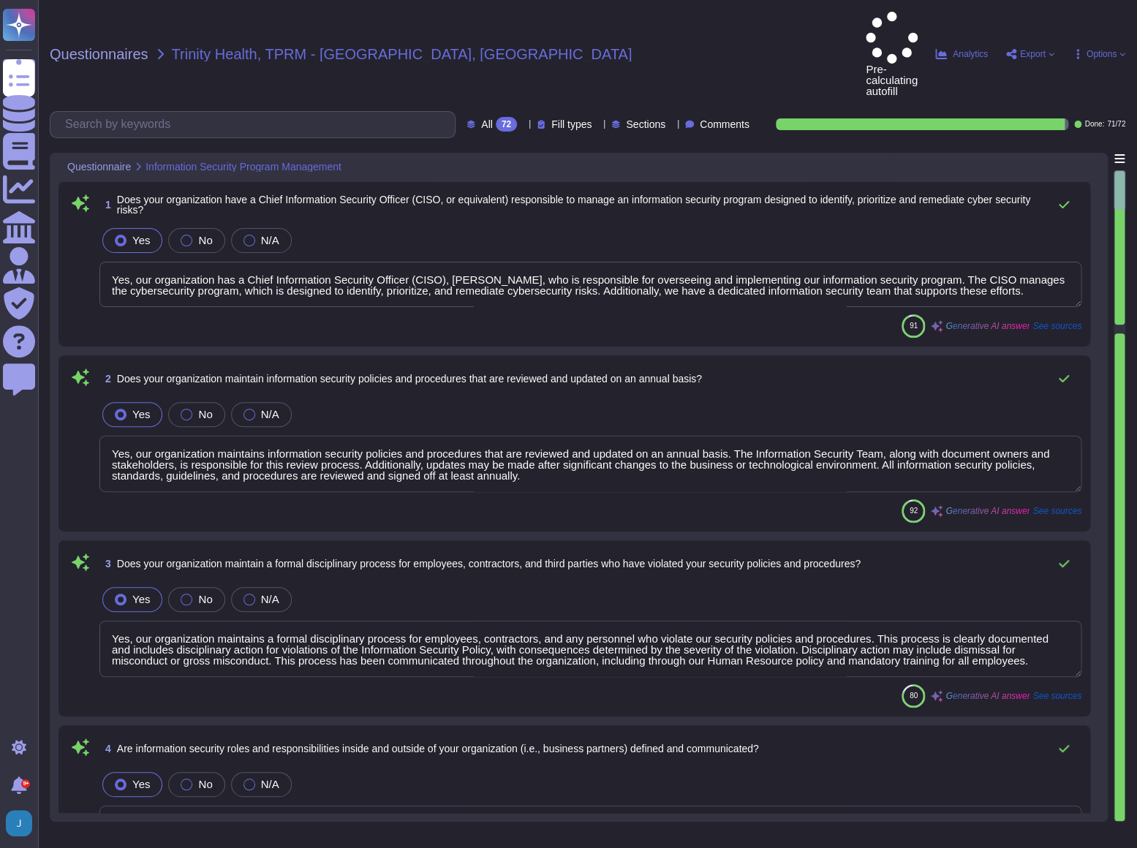
type textarea "Yes, our organization performs security risk assessments on technologies that s…"
click at [134, 112] on input "text" at bounding box center [256, 125] width 397 height 26
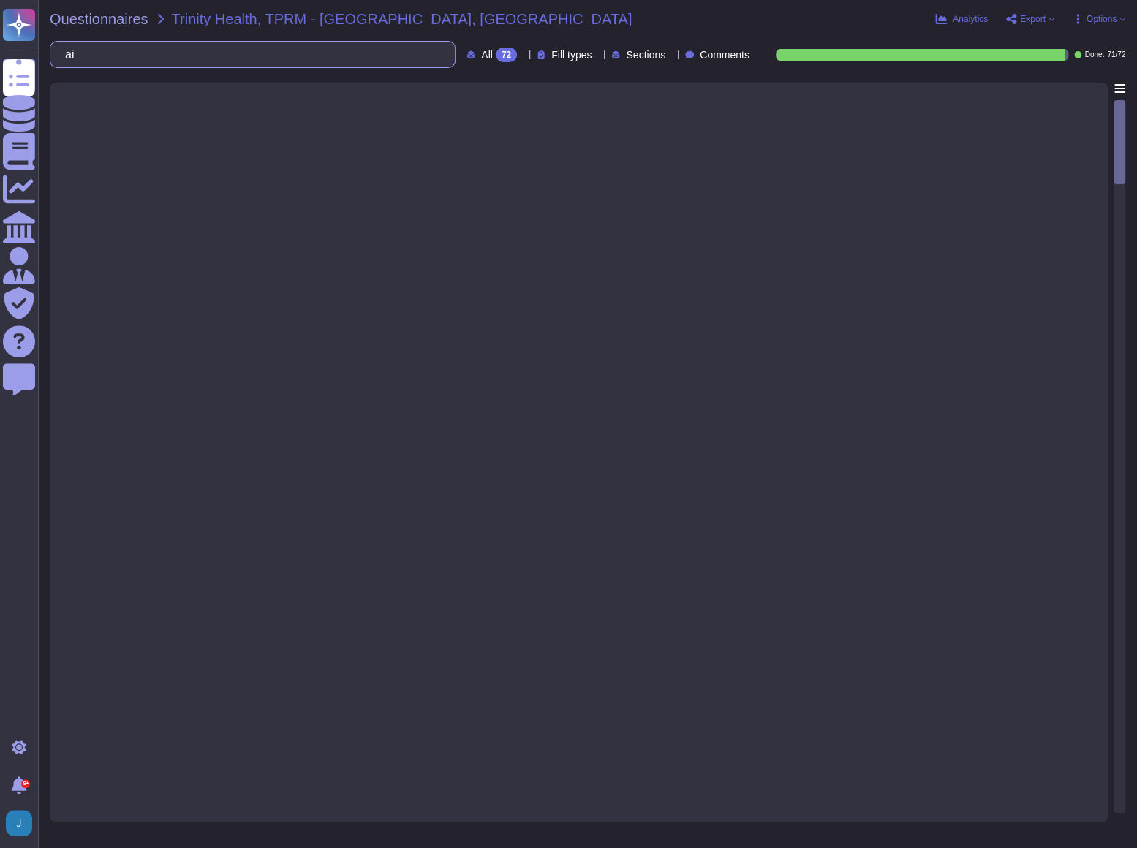
click at [154, 42] on input "ai" at bounding box center [249, 55] width 382 height 26
click at [144, 51] on input "ai" at bounding box center [249, 55] width 382 height 26
drag, startPoint x: 110, startPoint y: 56, endPoint x: 45, endPoint y: 46, distance: 65.0
click at [45, 46] on div "Questionnaires Trinity Health, TPRM - Trinity Health, TPRM Analytics Export Opt…" at bounding box center [587, 424] width 1099 height 848
type input "artificial"
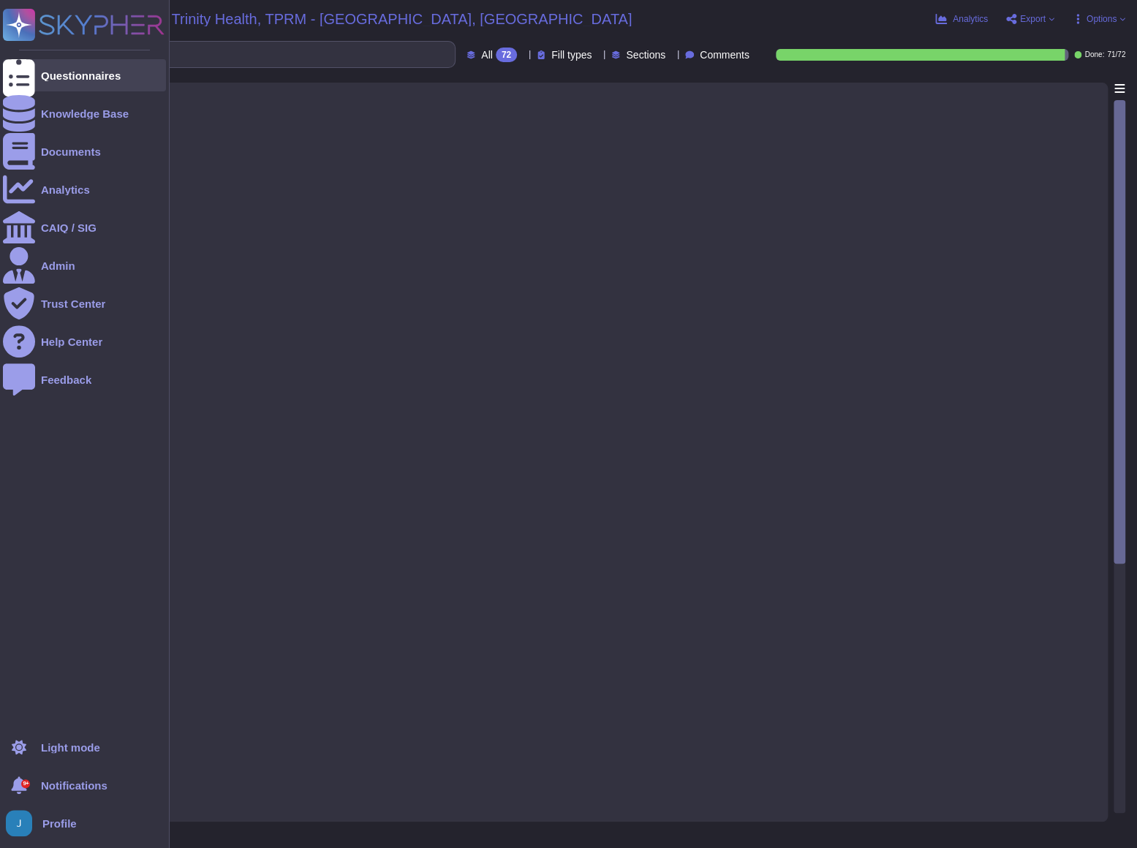
click at [80, 72] on div "Questionnaires" at bounding box center [81, 75] width 80 height 11
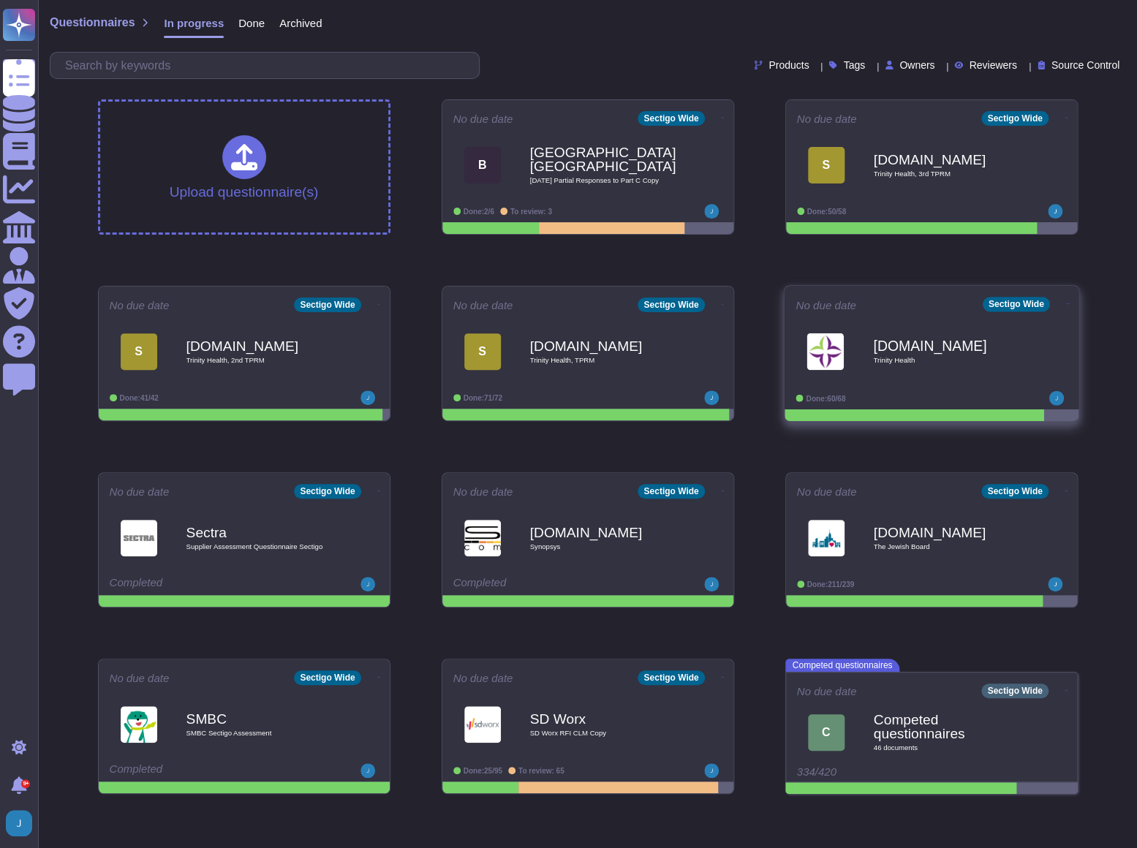
click at [946, 394] on div "Done: 60/68" at bounding box center [885, 398] width 181 height 15
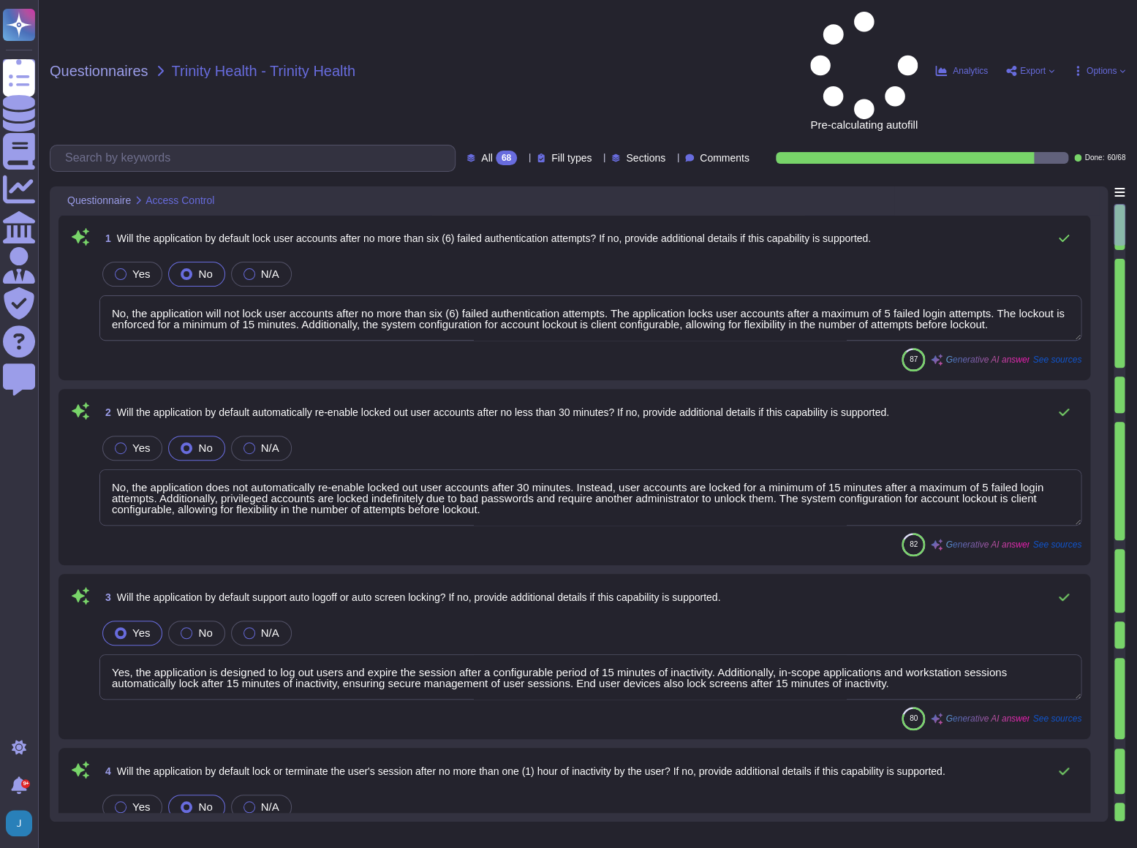
type textarea "No, the application will not lock user accounts after no more than six (6) fail…"
type textarea "No, the application does not automatically re-enable locked out user accounts a…"
type textarea "Yes, the application is designed to log out users and expire the session after …"
type textarea "No, the application is designed to log out users and expire the session after a…"
type textarea "Yes, the application is designed to log out users and expire the session after …"
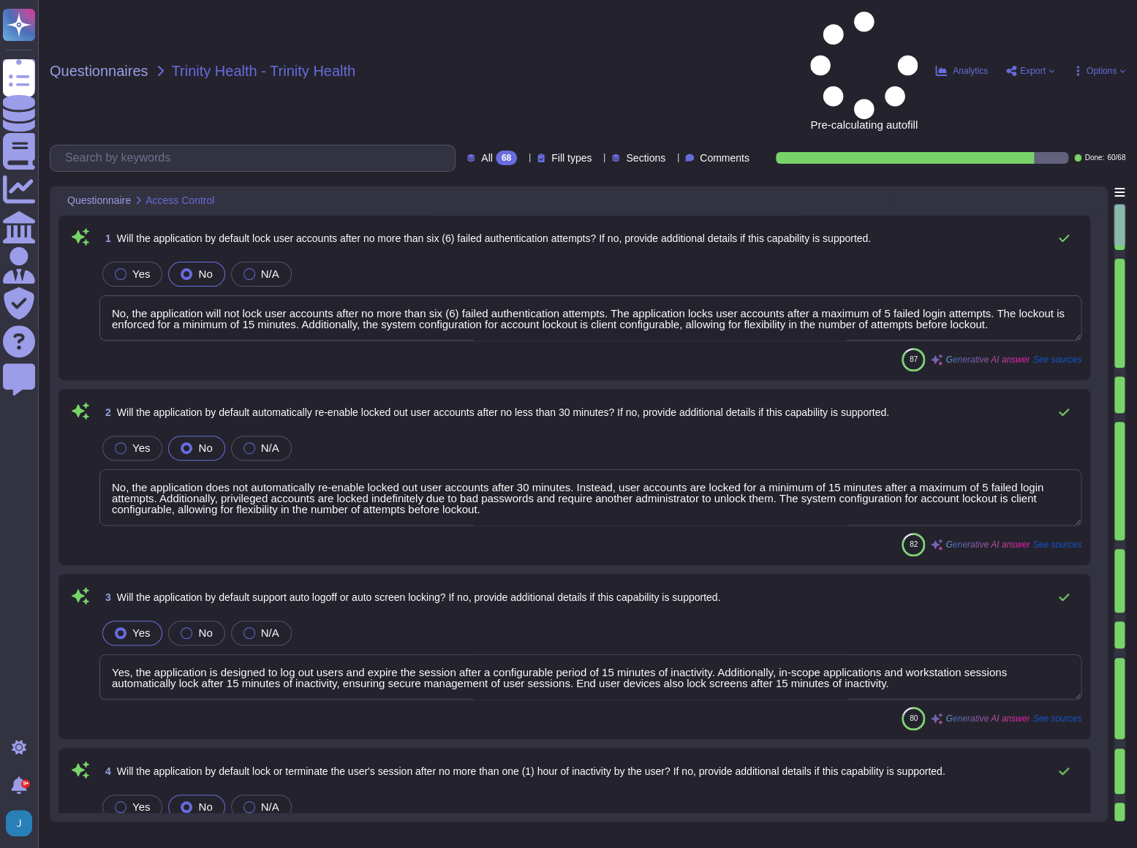
type textarea "No, the application does not by default limit user accessibility by time of day…"
click at [215, 186] on div "Questionnaire Access Control" at bounding box center [476, 200] width 836 height 29
click at [216, 145] on input "text" at bounding box center [256, 158] width 397 height 26
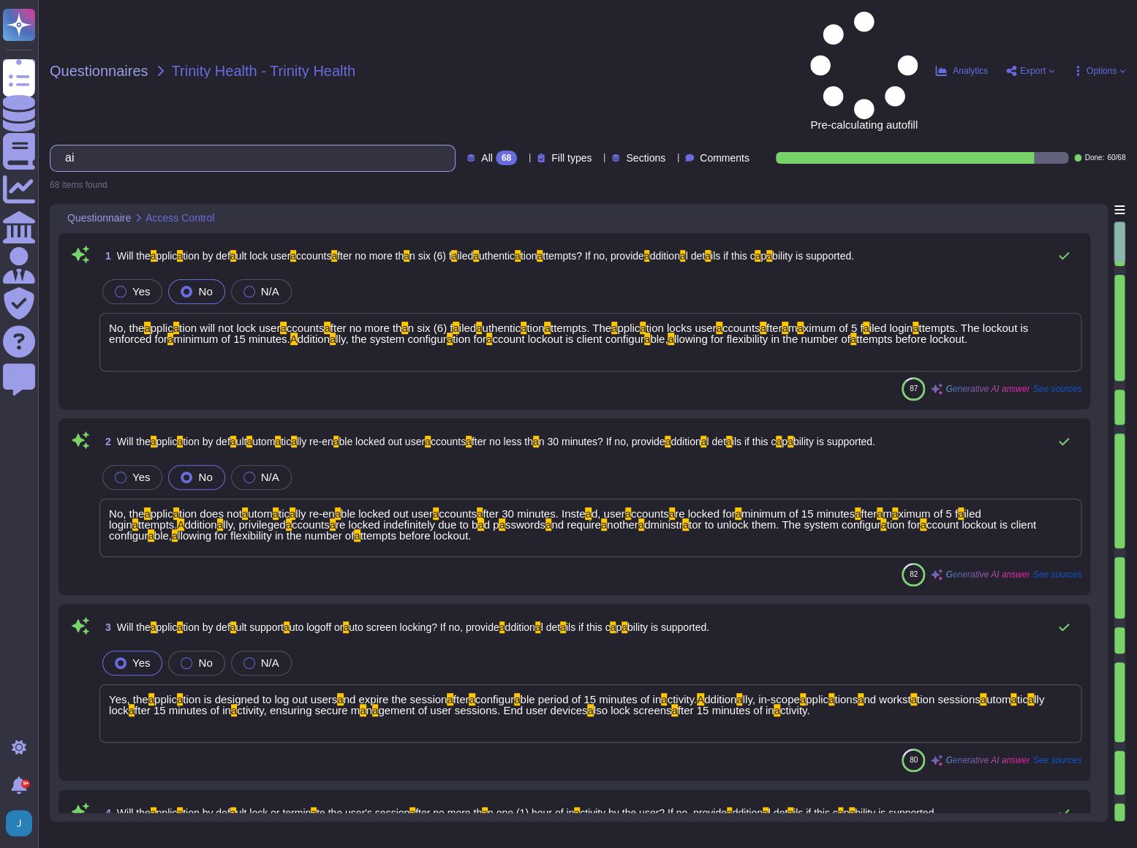
type input "a"
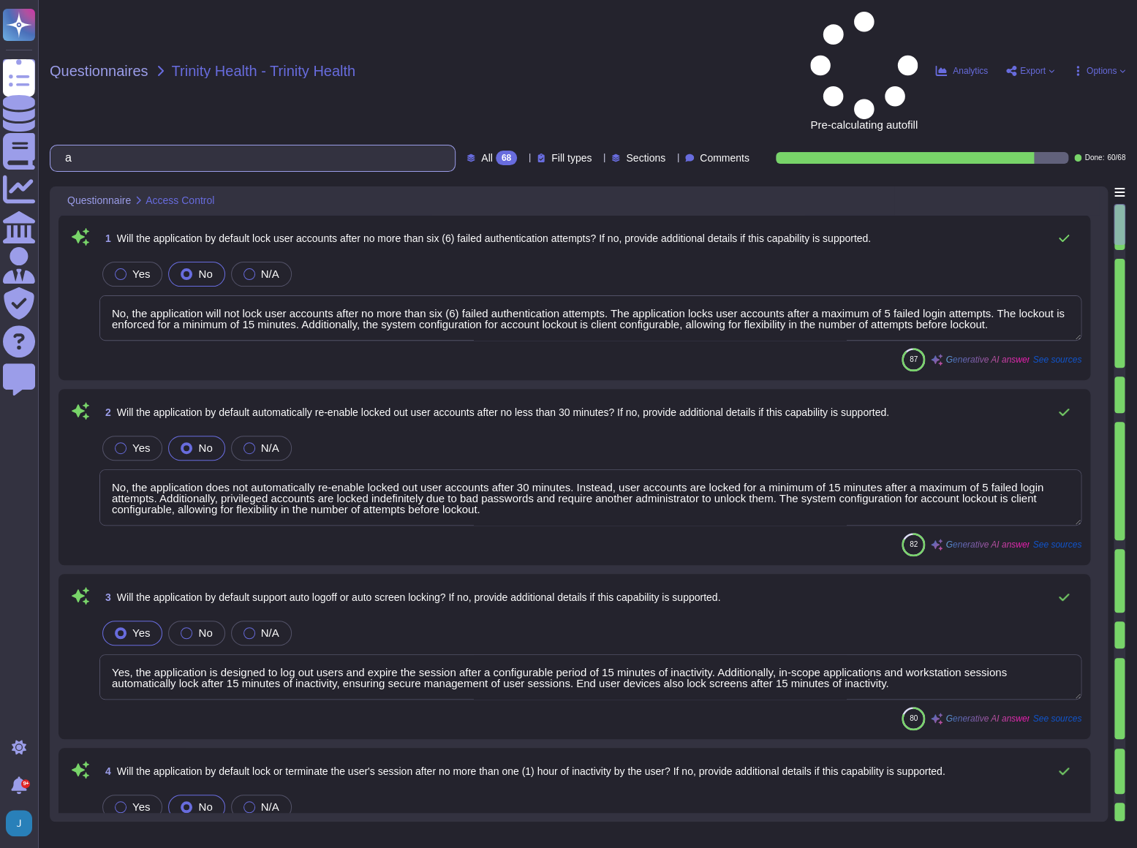
type textarea "No, the application does not by default limit user accessibility by time of day…"
type textarea "No, the application will not lock user accounts after no more than six (6) fail…"
type textarea "No, the application does not automatically re-enable locked out user accounts a…"
type textarea "Yes, the application is designed to log out users and expire the session after …"
type textarea "No, the application is designed to log out users and expire the session after a…"
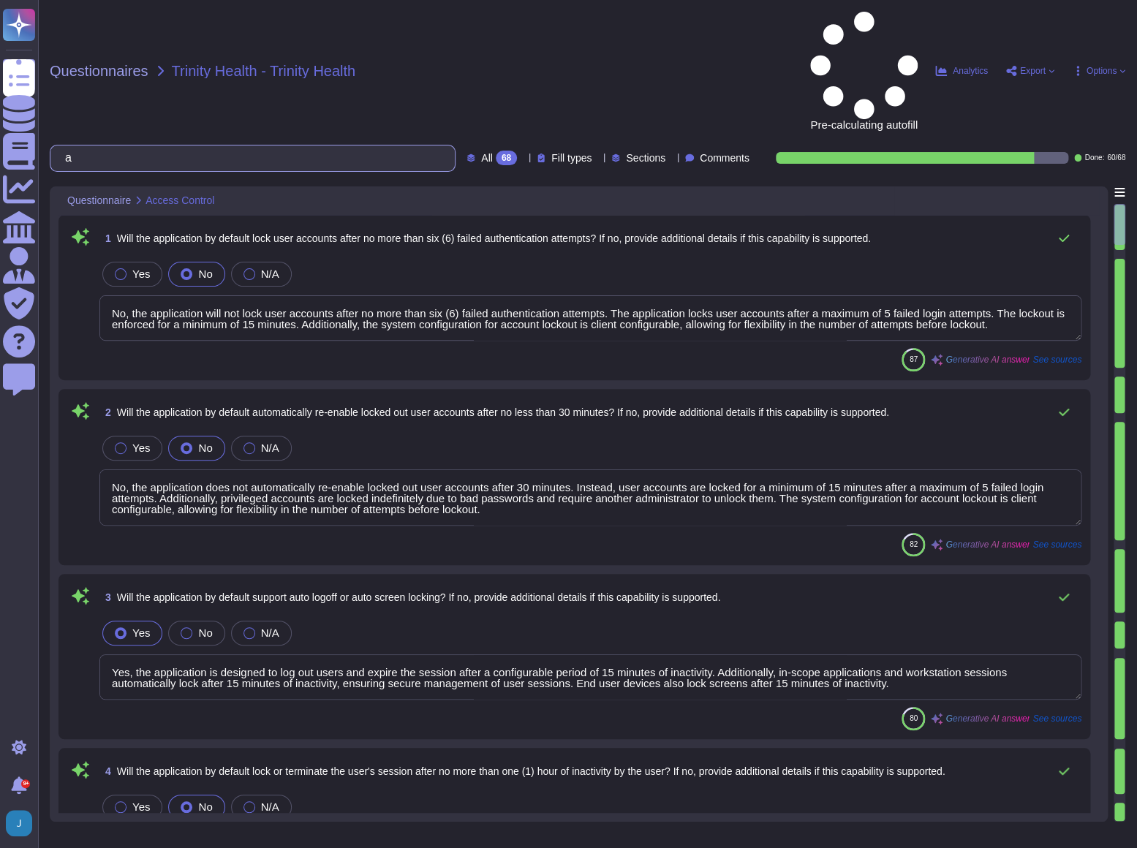
type textarea "Yes, the application is designed to log out users and expire the session after …"
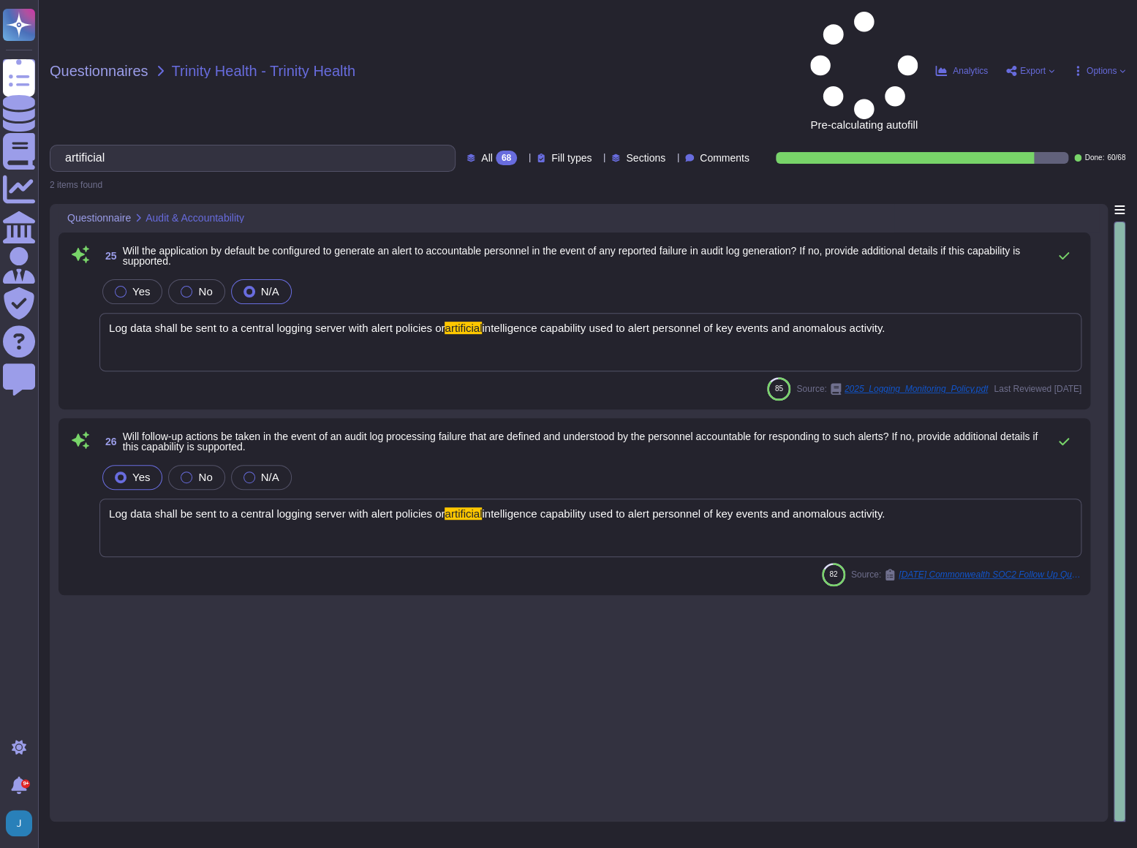
type input "artificial"
click at [600, 276] on div "Yes No N/A" at bounding box center [590, 291] width 982 height 31
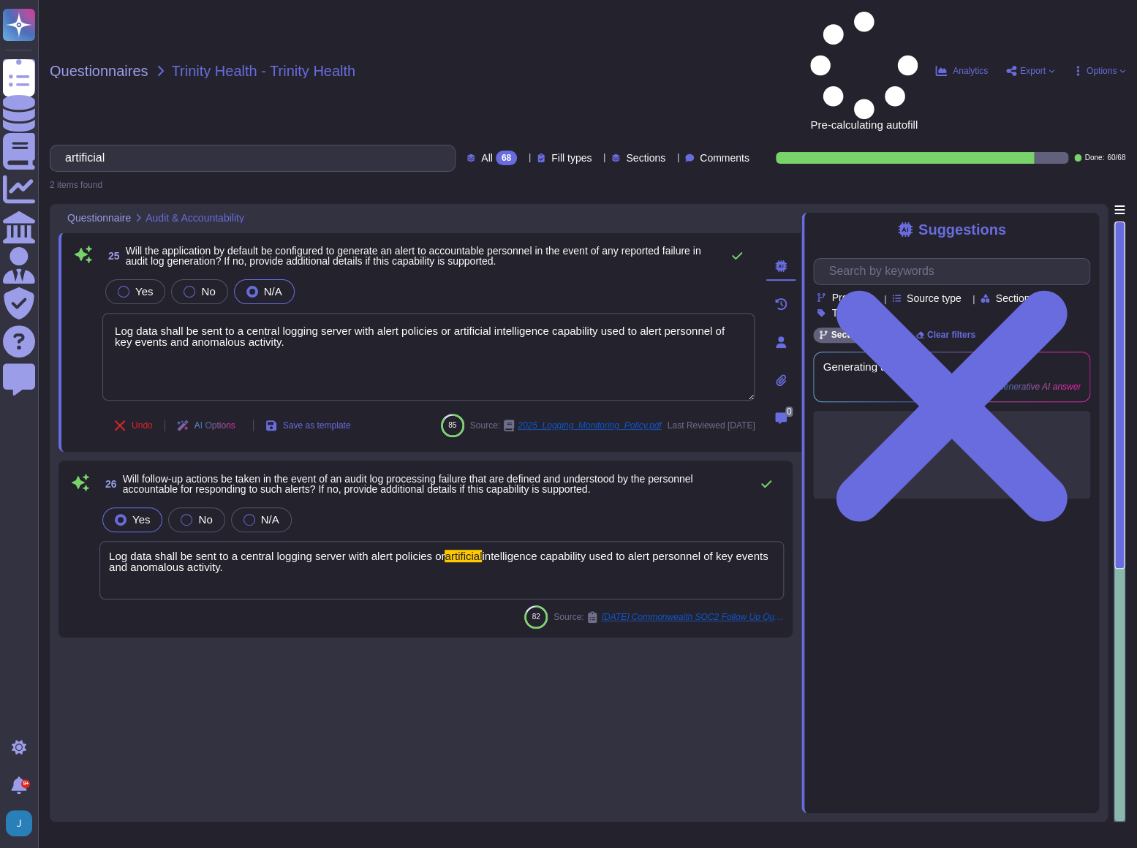
type textarea "Log data shall be sent to a central logging server with alert policies or artif…"
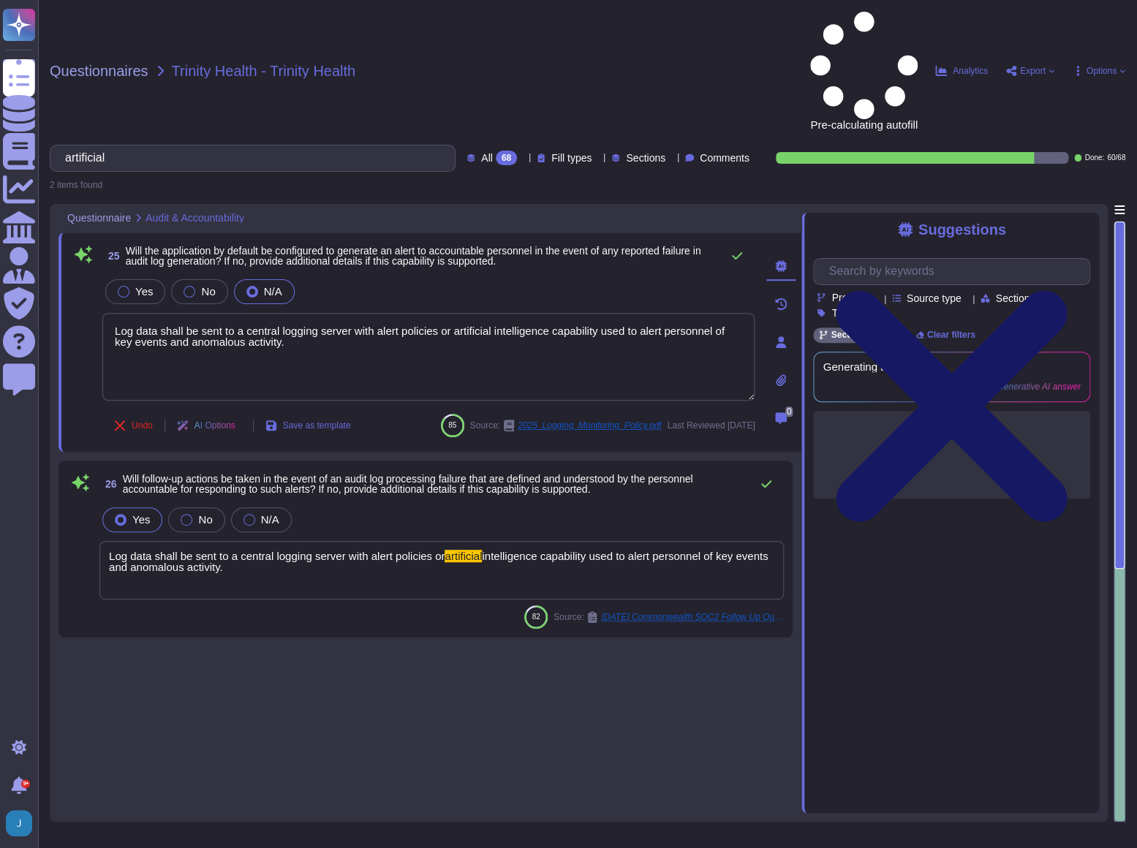
click at [1087, 222] on icon at bounding box center [951, 406] width 277 height 369
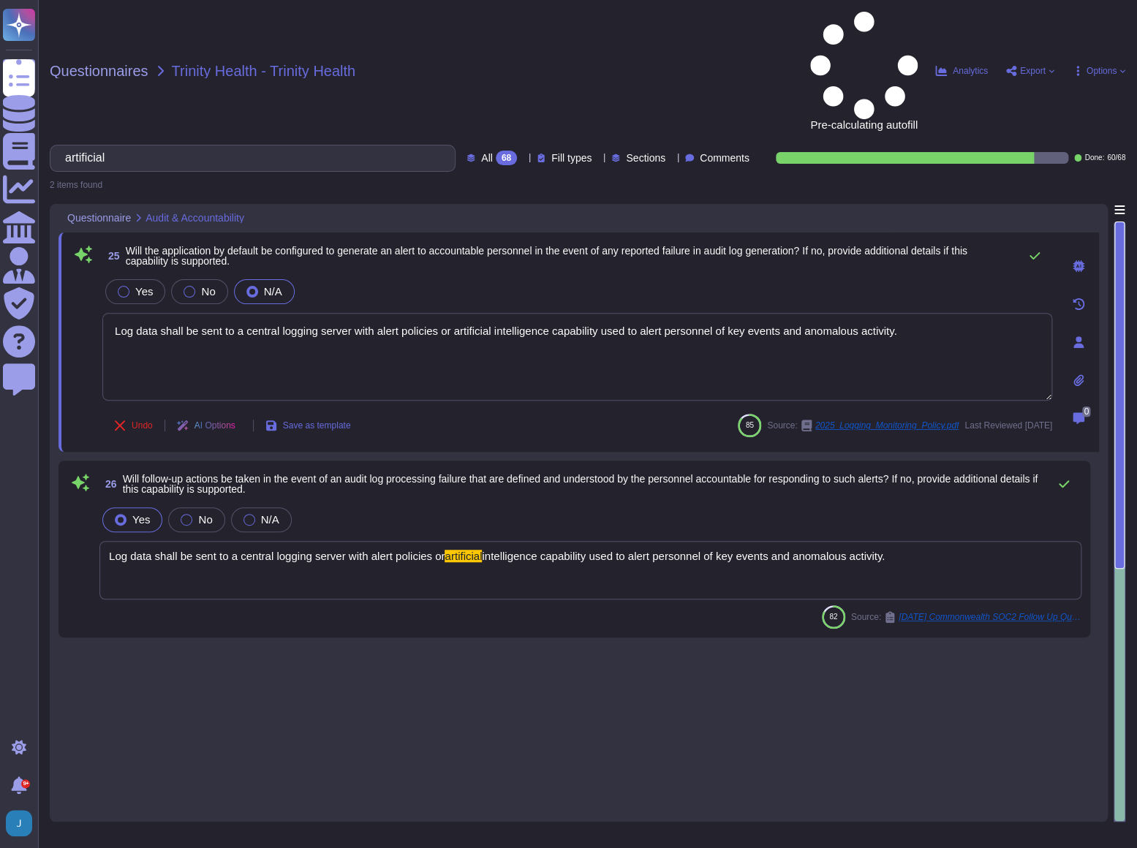
click at [481, 153] on span "All" at bounding box center [487, 158] width 12 height 10
click at [461, 88] on span "All" at bounding box center [460, 92] width 12 height 13
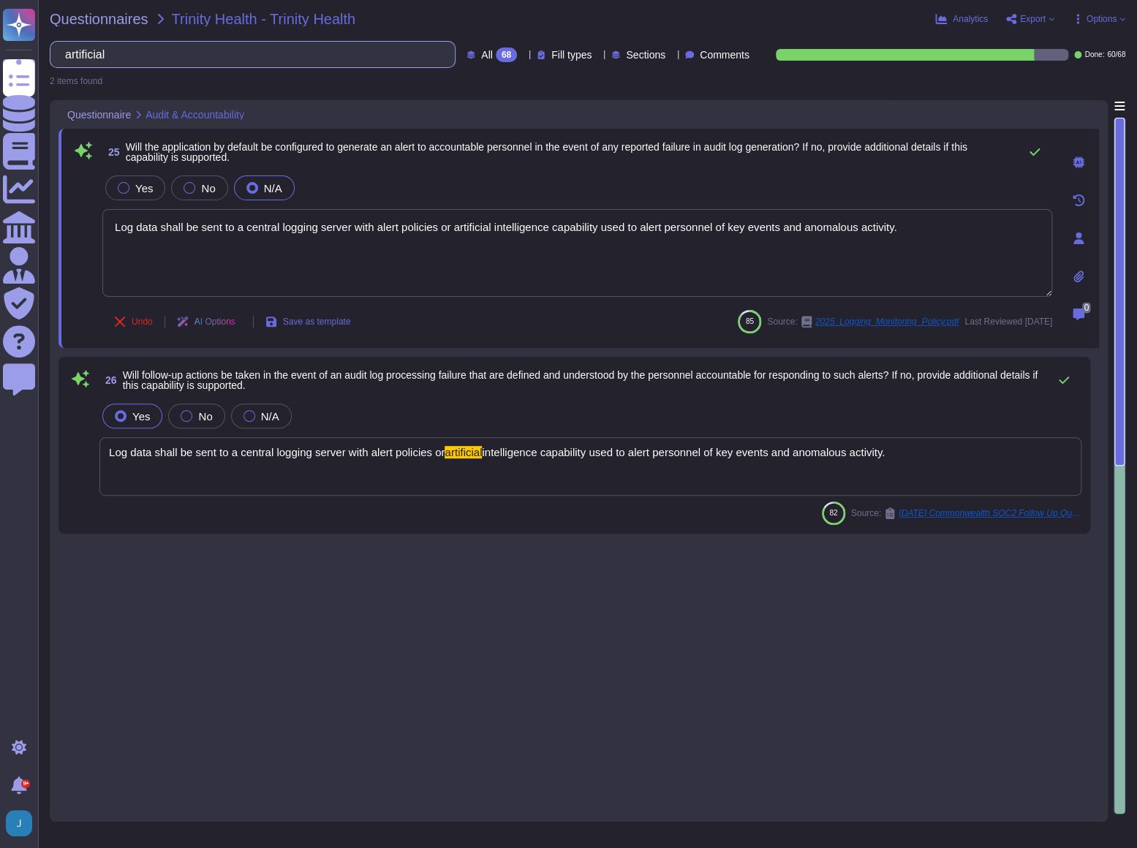
drag, startPoint x: 160, startPoint y: 42, endPoint x: -4, endPoint y: 33, distance: 164.0
click at [0, 33] on html "Questionnaires Knowledge Base Documents Analytics CAIQ / SIG Admin Trust Center…" at bounding box center [568, 424] width 1137 height 848
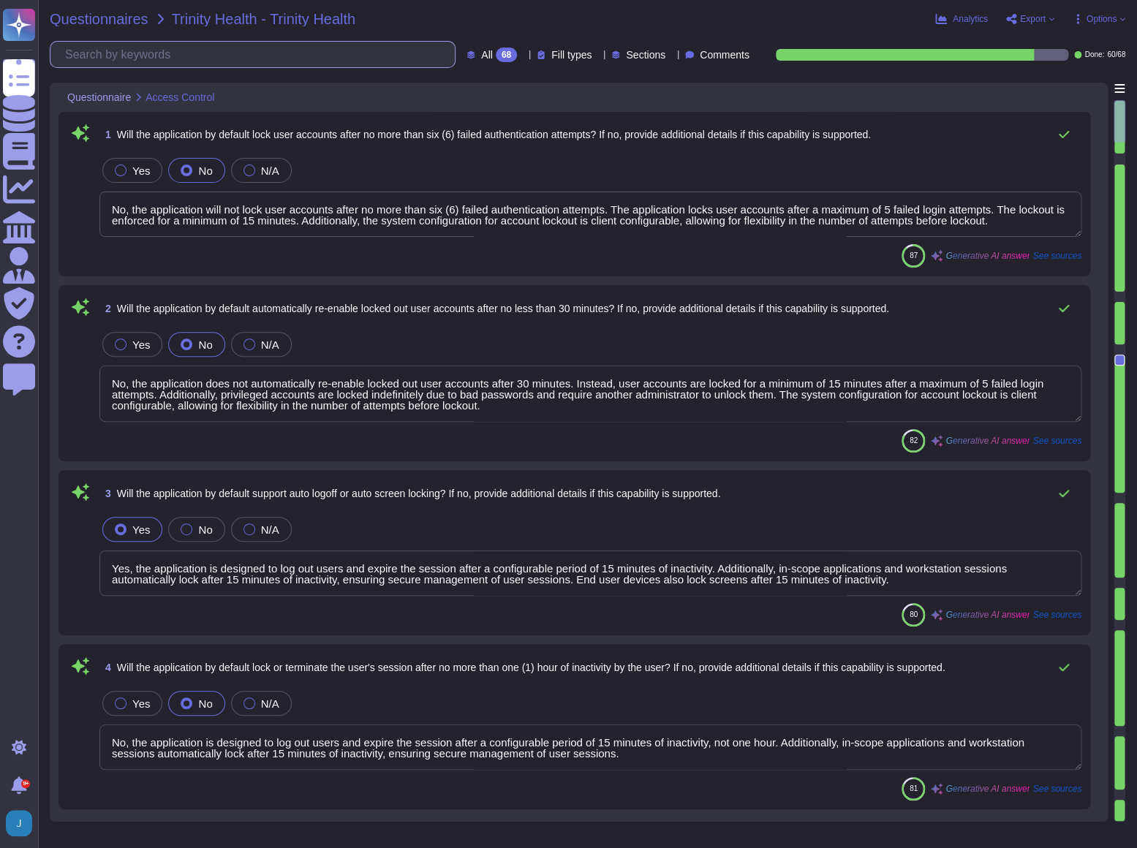
type textarea "Yes, the application is designed to log out users and expire the session after …"
type textarea "No, the application is designed to log out users and expire the session after a…"
type textarea "Yes, the application is designed to log out users and expire the session after …"
type textarea "No, the application does not by default limit user accessibility by time of day…"
type textarea "No, the application will not lock user accounts after no more than six (6) fail…"
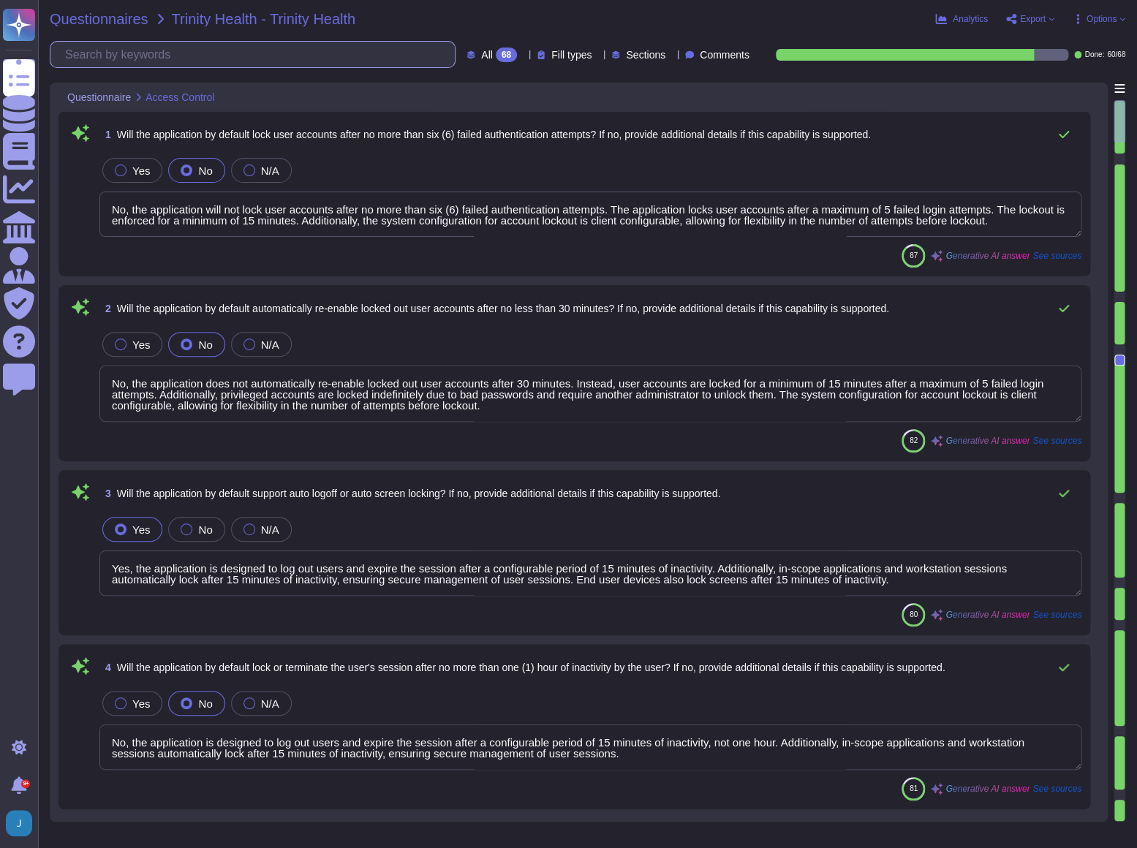
type textarea "No, the application does not automatically re-enable locked out user accounts a…"
click at [481, 55] on span "All 68" at bounding box center [499, 55] width 36 height 15
click at [464, 88] on span "All" at bounding box center [460, 92] width 12 height 13
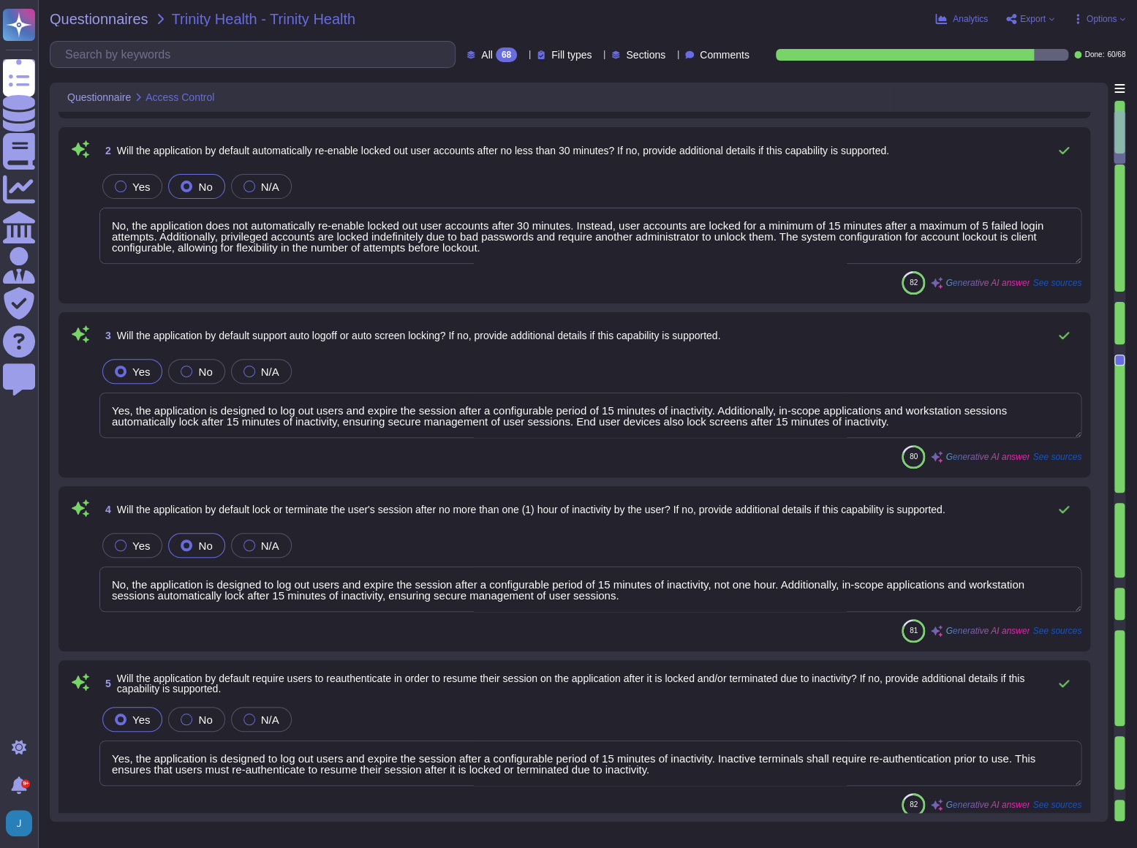
scroll to position [332, 0]
type textarea "Yes, our application supports Role-Based Access Control (RBAC) by default. It a…"
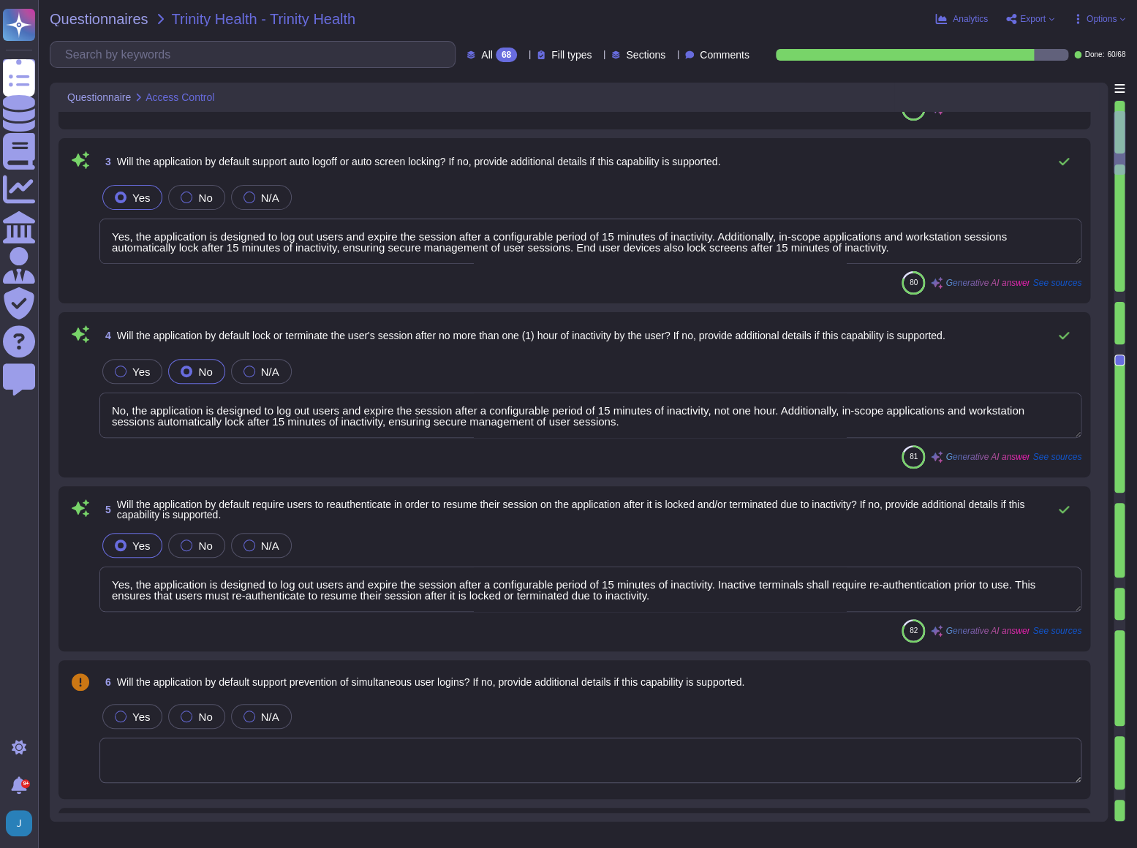
type textarea "Yes, the application supports the principle of least privilege by provisioning …"
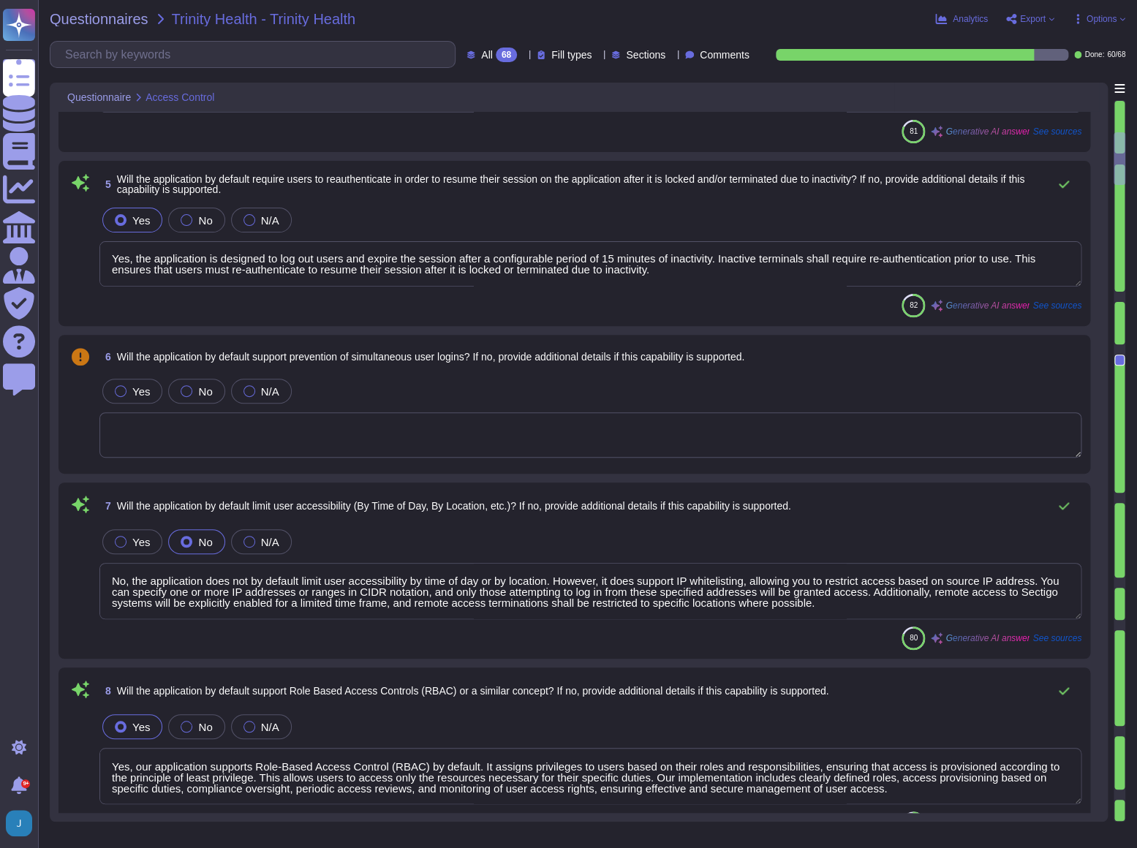
type textarea "Yes, access roles and permissions that constitute privileged access within the …"
type textarea "Yes, the application logs administrative activity by default, including user ac…"
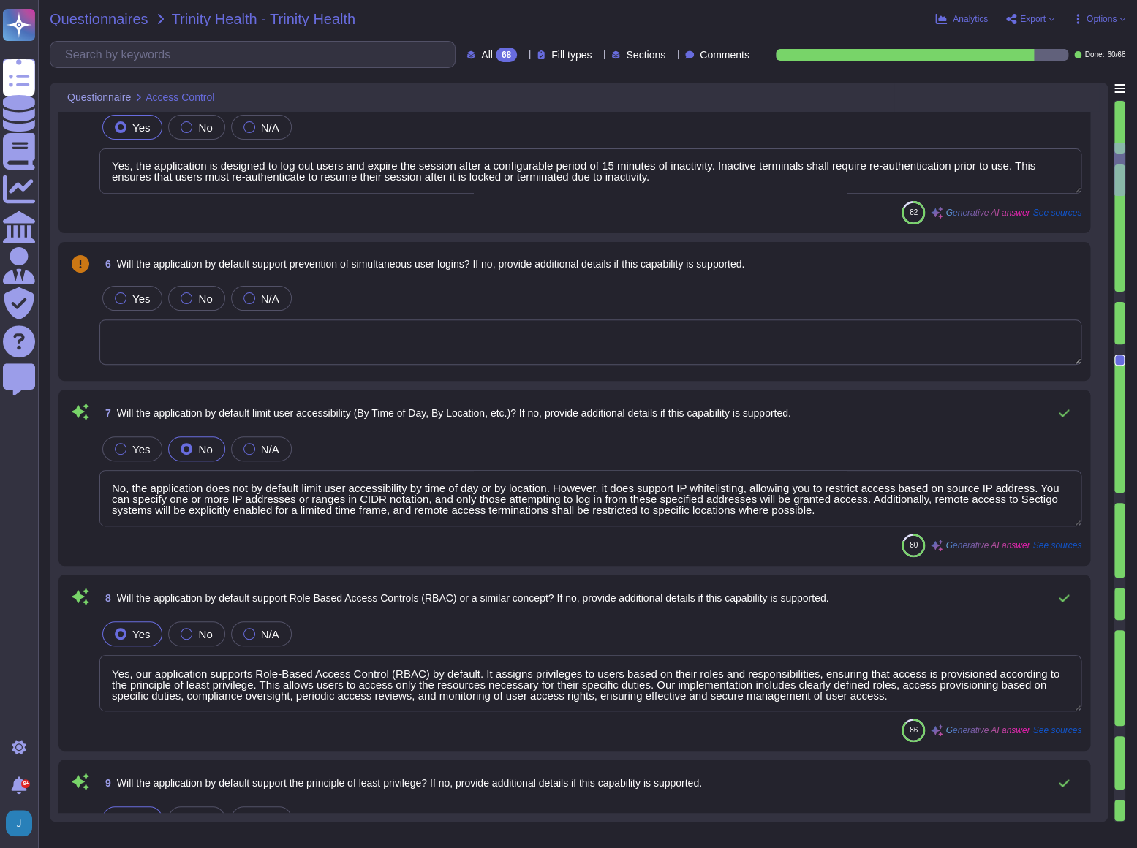
click at [131, 15] on span "Questionnaires" at bounding box center [99, 19] width 99 height 15
